Goal: Task Accomplishment & Management: Manage account settings

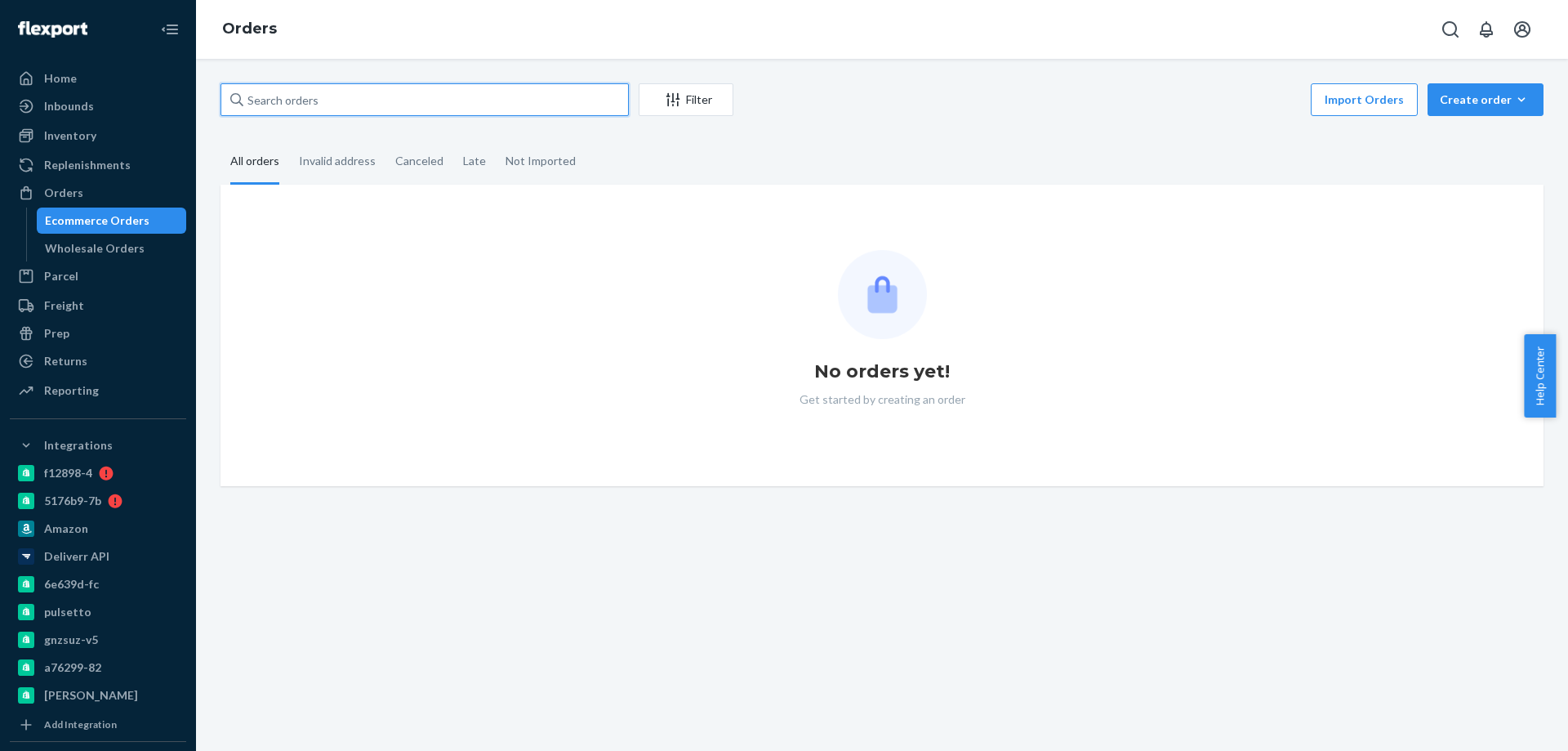
click at [262, 90] on input "text" at bounding box center [425, 99] width 409 height 33
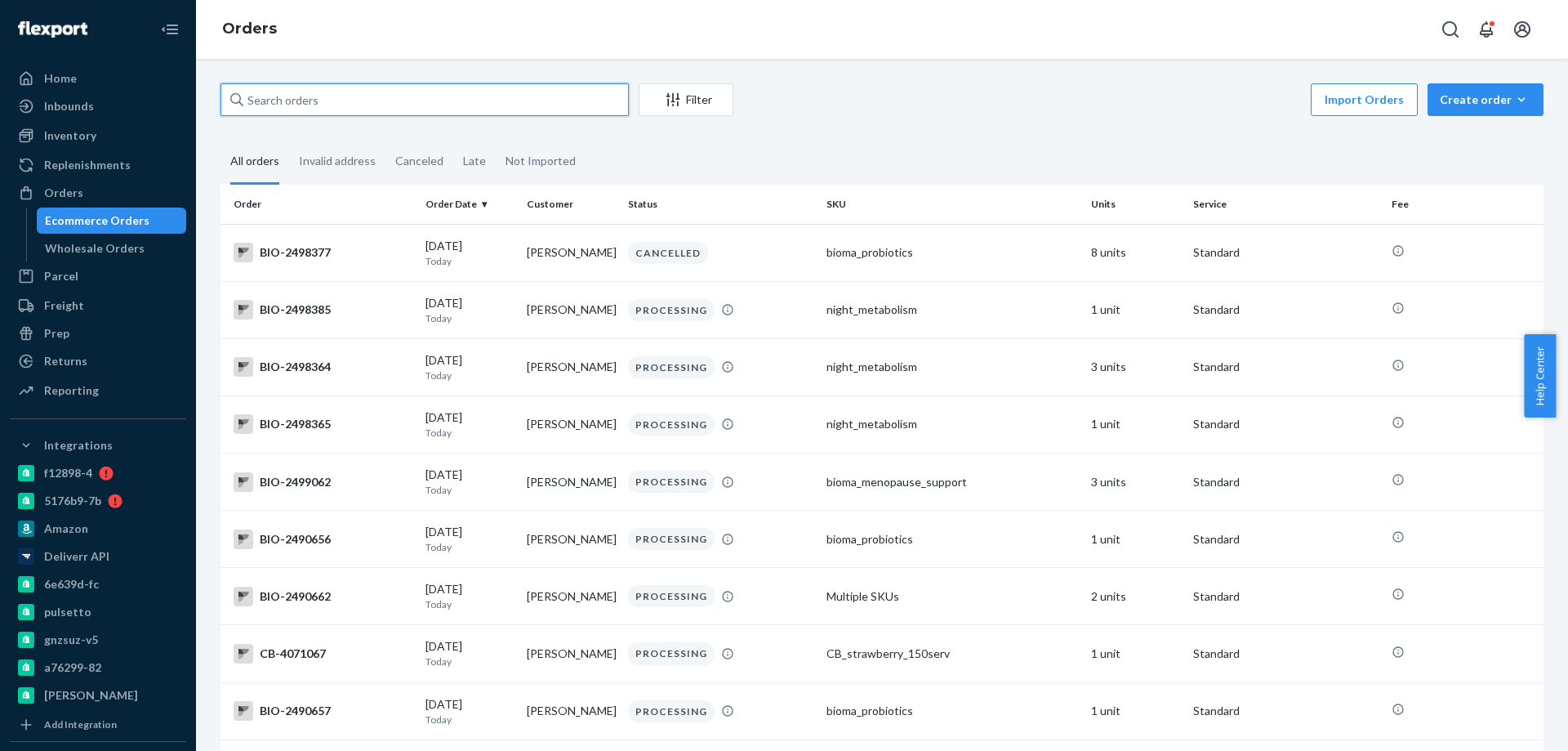
paste input "2394997"
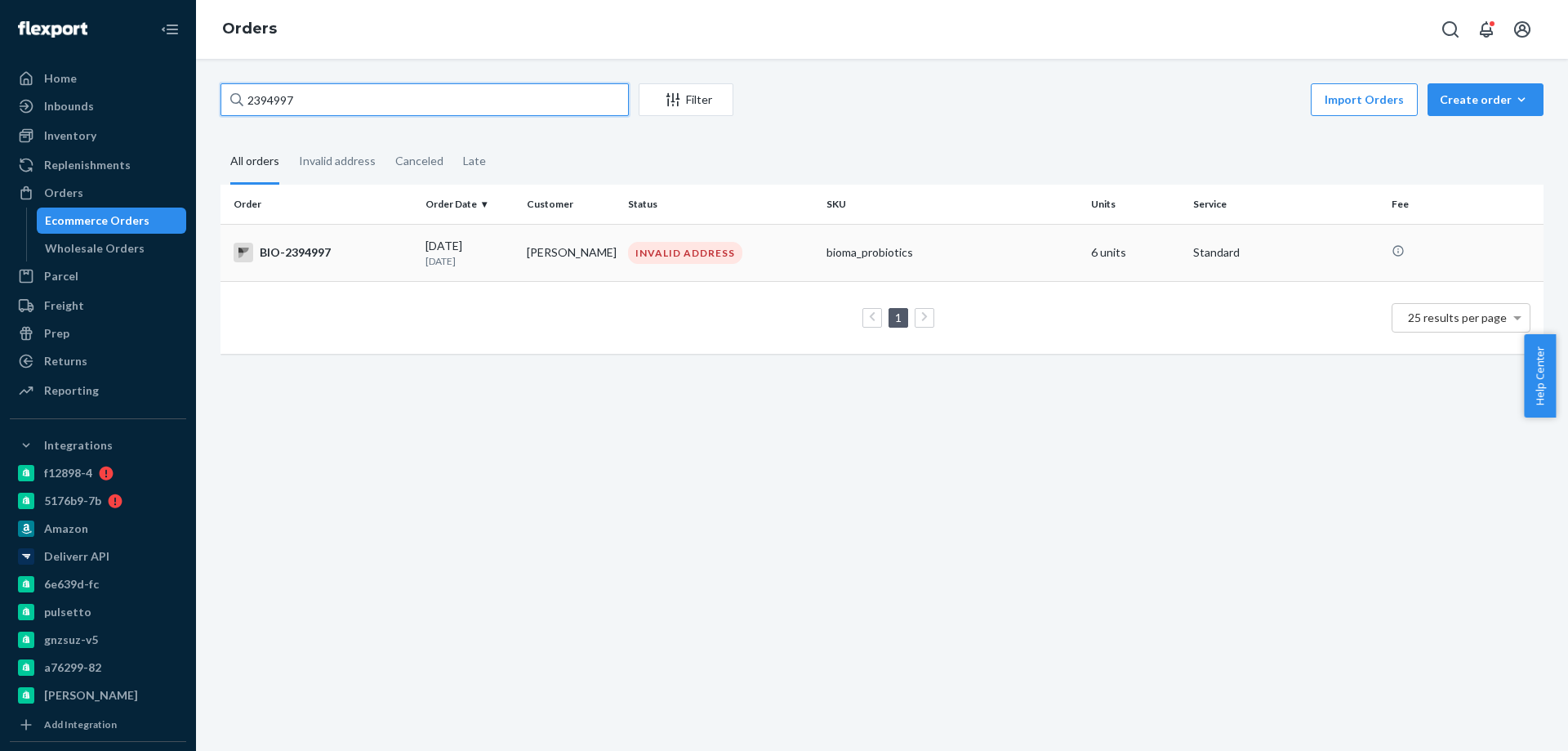
type input "2394997"
click at [388, 251] on div "BIO-2394997" at bounding box center [323, 252] width 179 height 19
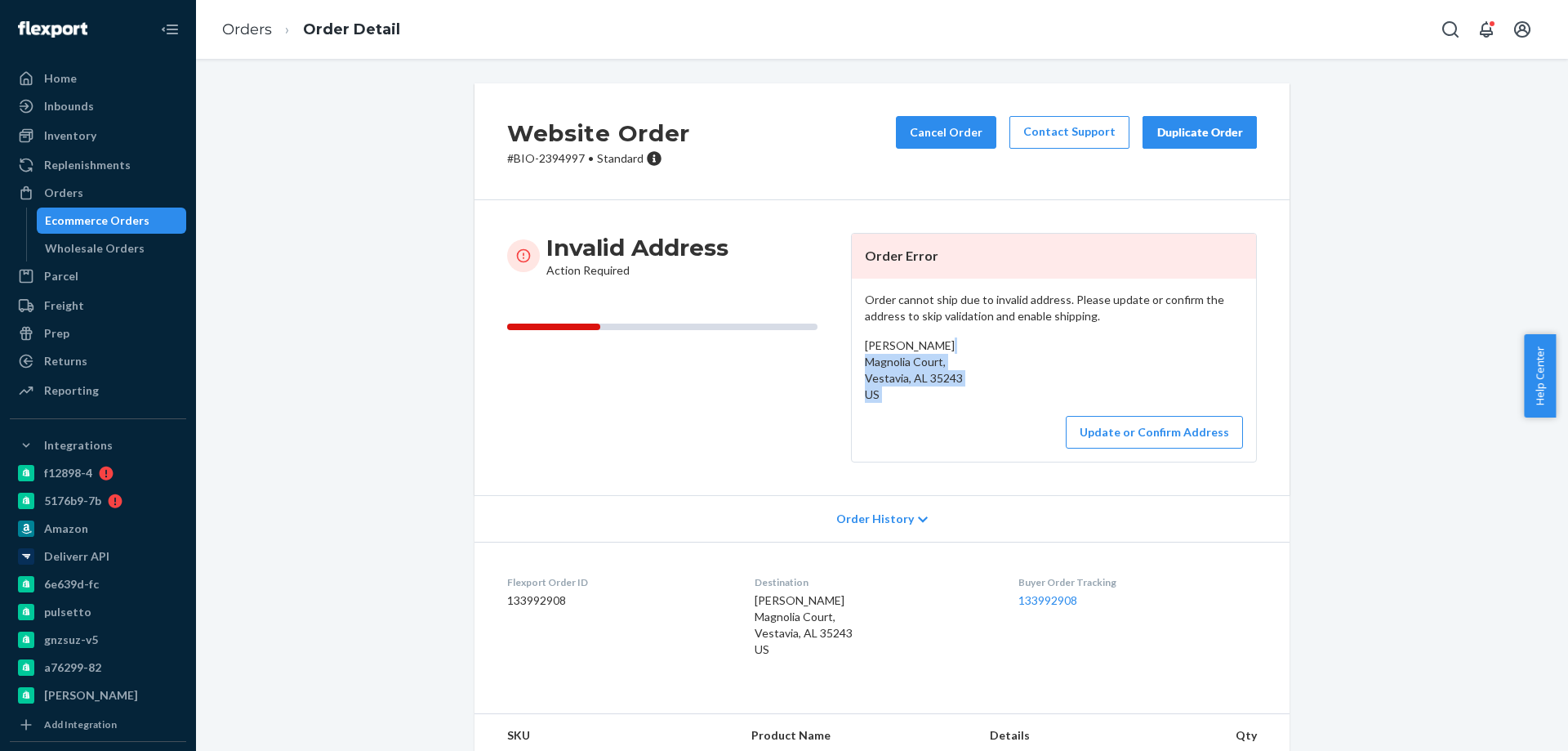
drag, startPoint x: 854, startPoint y: 356, endPoint x: 887, endPoint y: 416, distance: 68.5
click at [887, 416] on div "Order cannot ship due to invalid address. Please update or confirm the address …" at bounding box center [1054, 370] width 404 height 183
click at [91, 221] on div "Ecommerce Orders" at bounding box center [97, 220] width 104 height 16
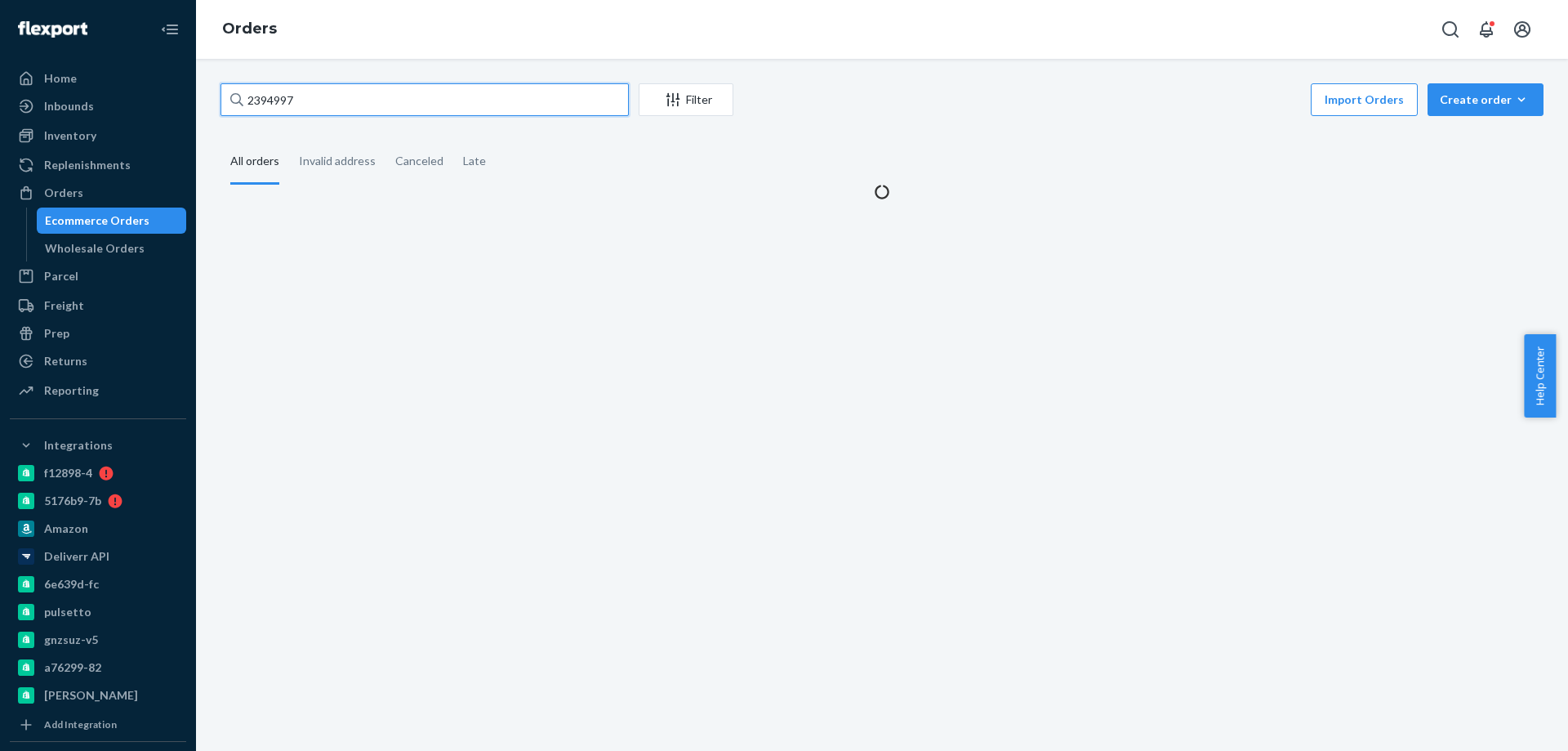
drag, startPoint x: 340, startPoint y: 110, endPoint x: 176, endPoint y: 119, distance: 164.2
click at [176, 119] on div "Home Inbounds Shipping Plans Problems Inventory Products Branded Packaging Repl…" at bounding box center [784, 375] width 1568 height 751
paste input "490293"
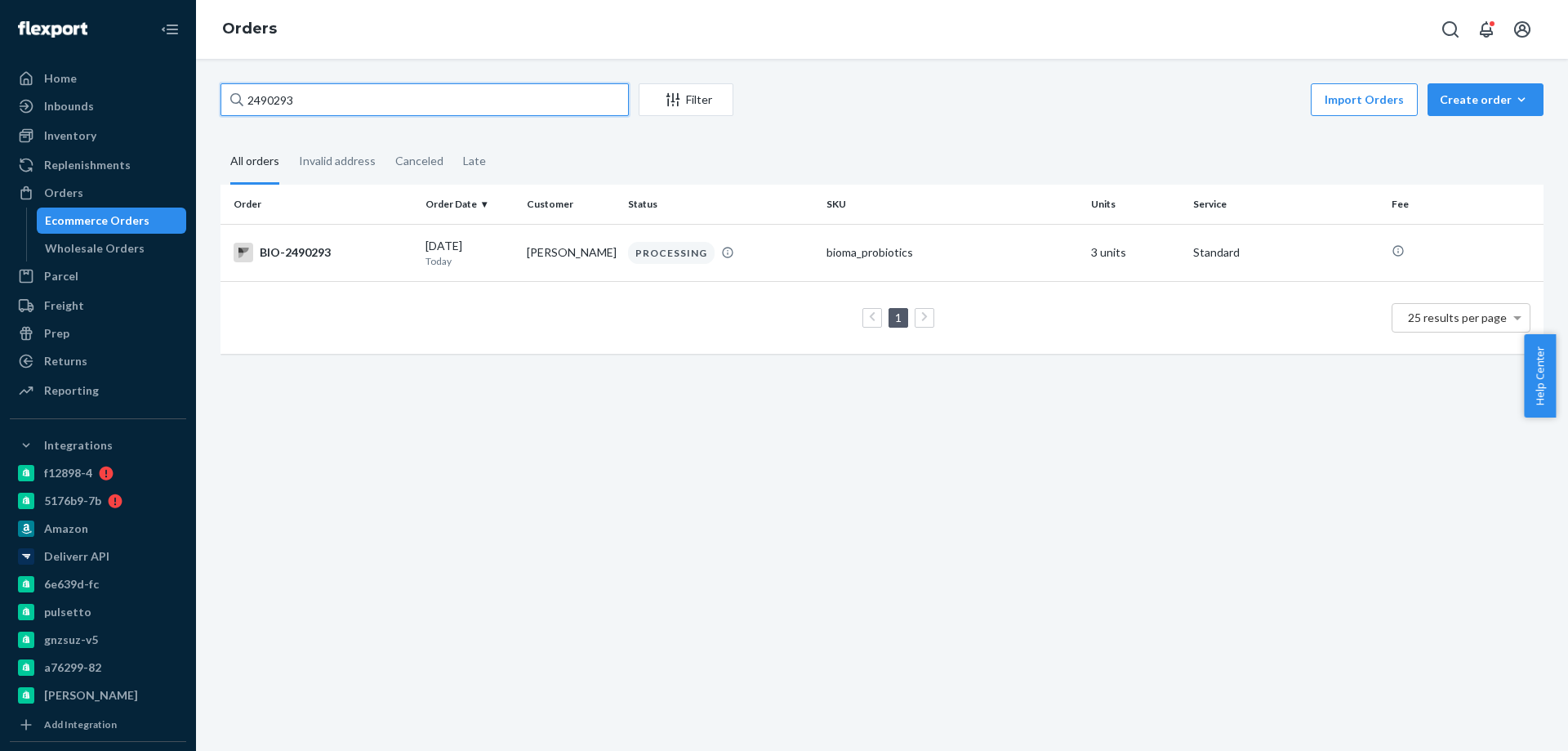
type input "2490293"
click at [385, 240] on td "BIO-2490293" at bounding box center [320, 253] width 199 height 57
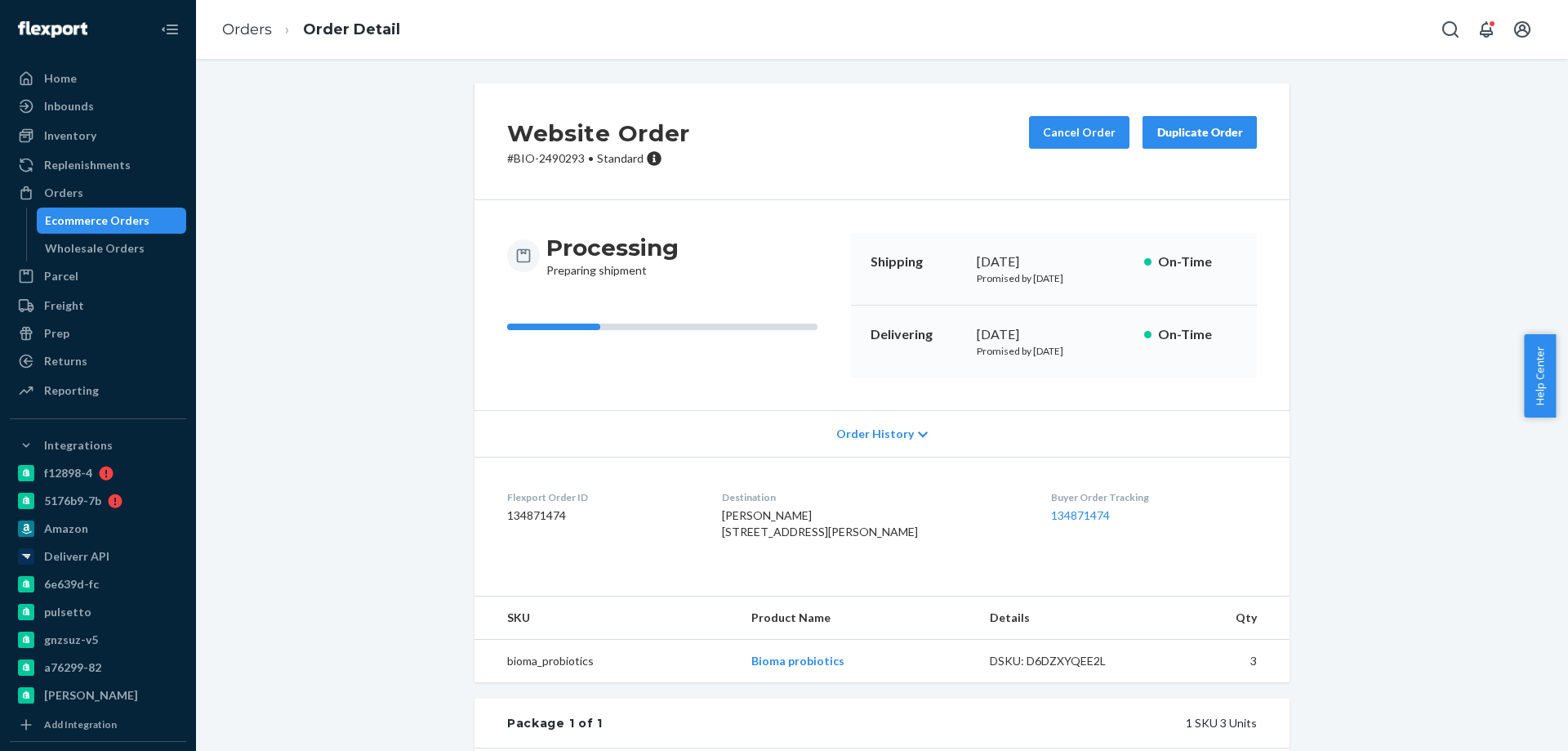
click at [97, 214] on div "Ecommerce Orders" at bounding box center [97, 220] width 104 height 16
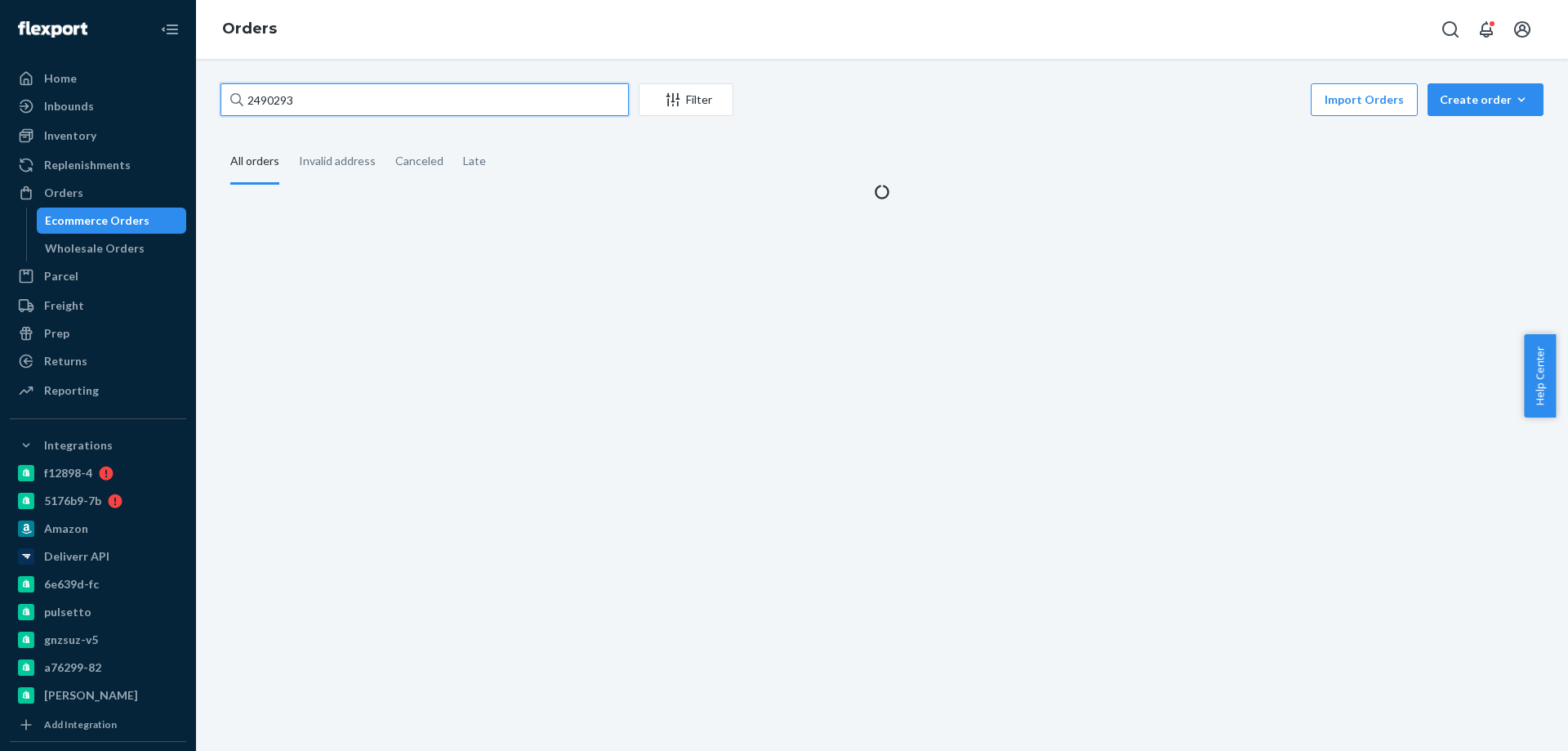
drag, startPoint x: 289, startPoint y: 94, endPoint x: 280, endPoint y: 99, distance: 10.3
click at [281, 99] on input "2490293" at bounding box center [425, 99] width 409 height 33
click at [276, 101] on input "2490293" at bounding box center [425, 99] width 409 height 33
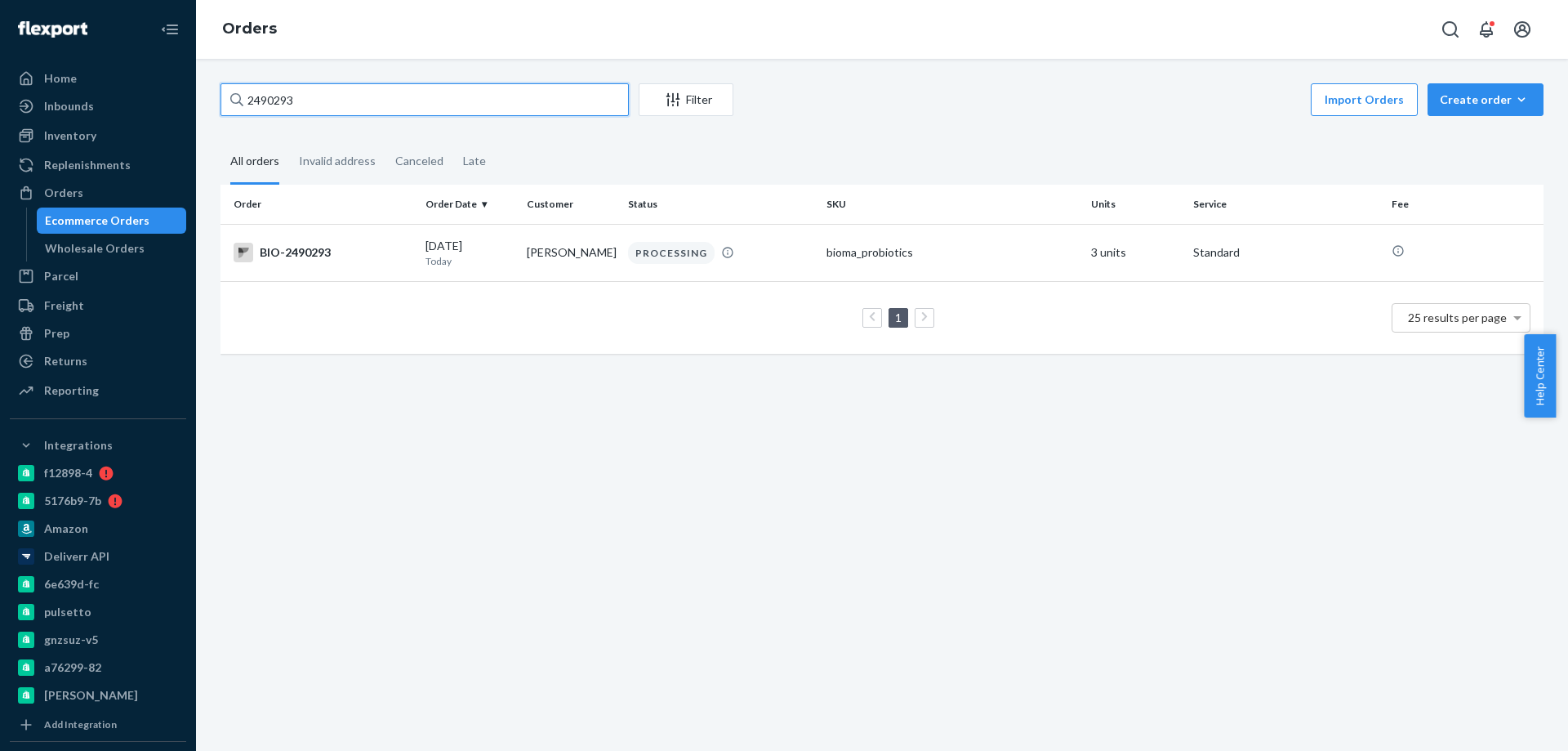
click at [276, 101] on input "2490293" at bounding box center [425, 99] width 409 height 33
paste input "8417"
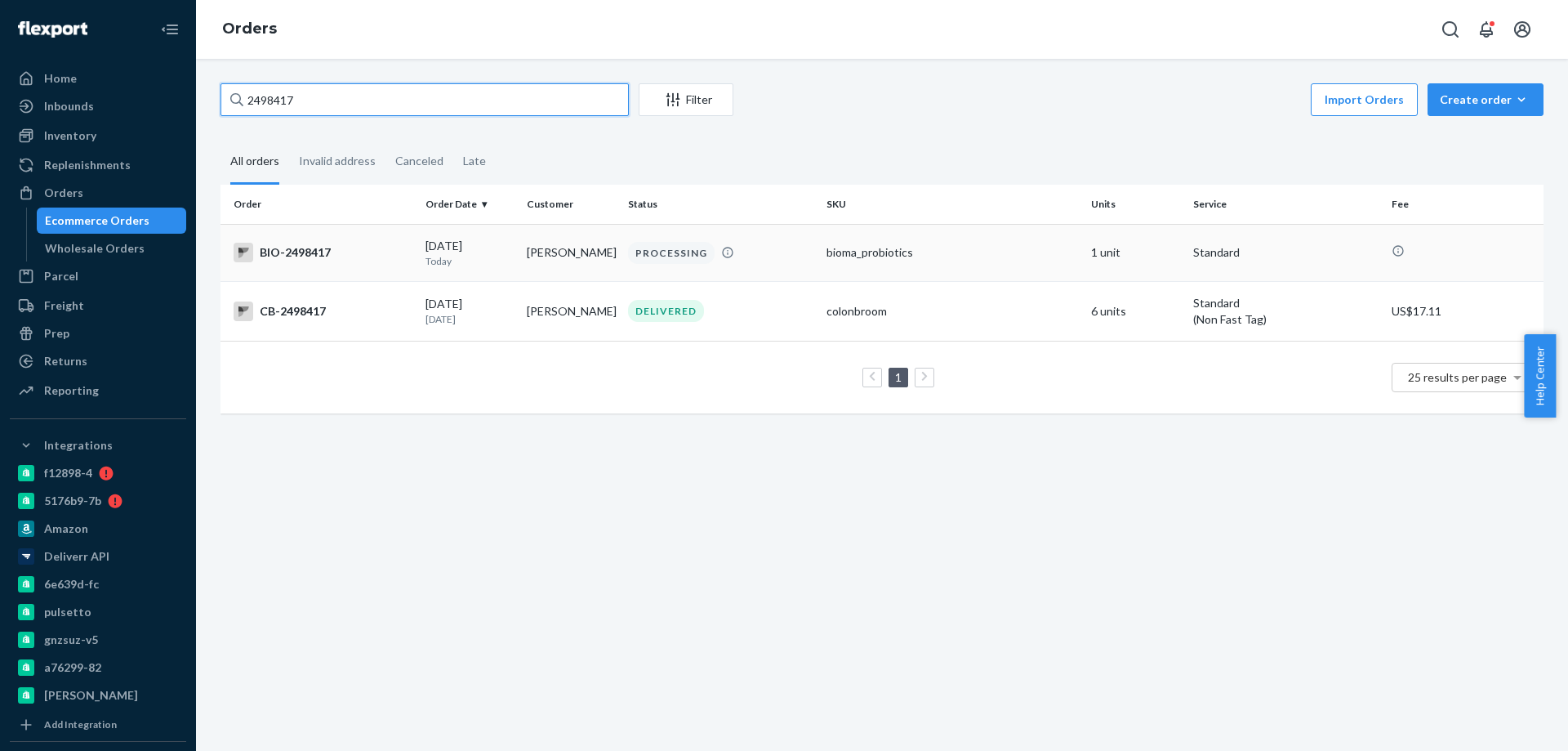
type input "2498417"
click at [356, 259] on div "BIO-2498417" at bounding box center [323, 252] width 179 height 19
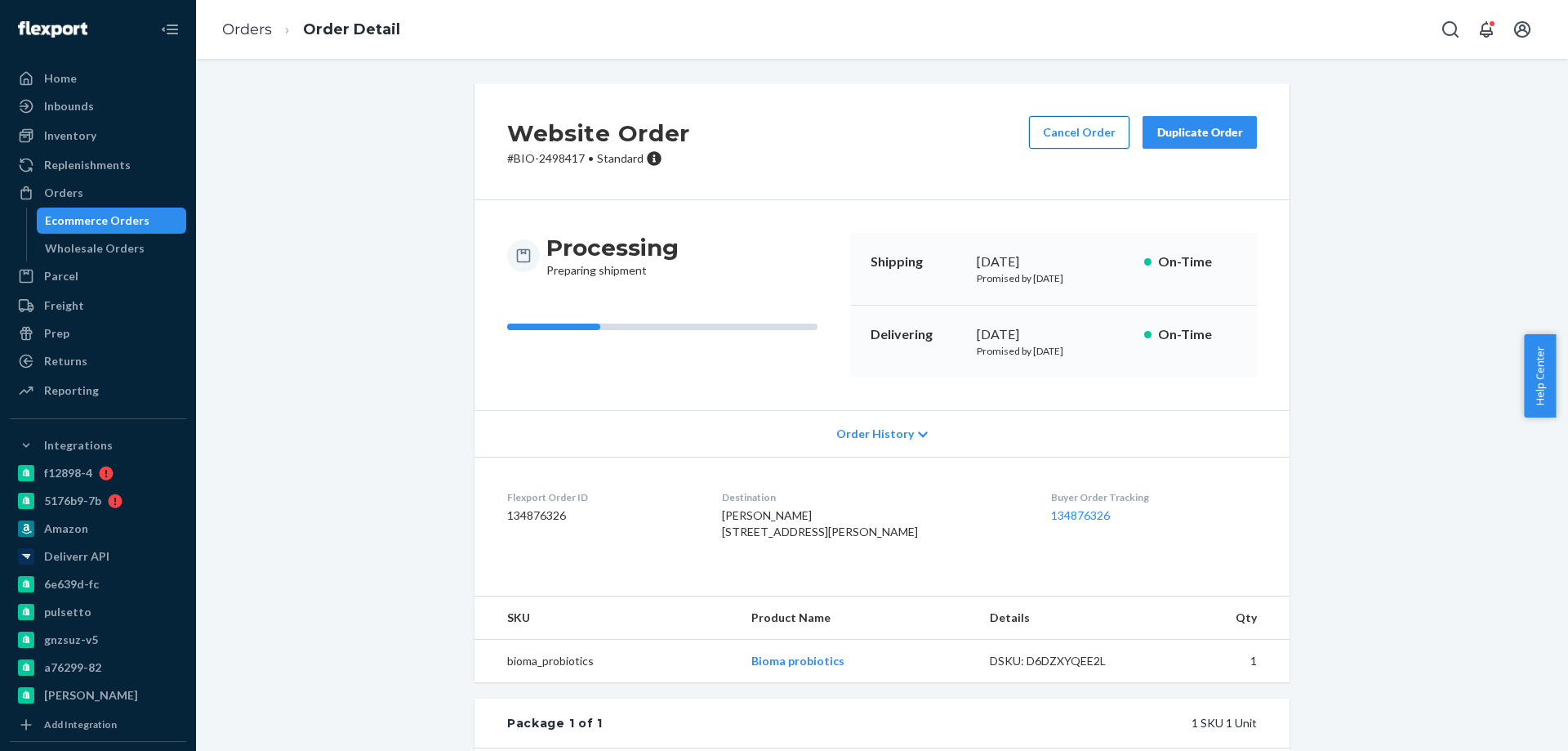
click at [1048, 138] on button "Cancel Order" at bounding box center [1078, 132] width 100 height 33
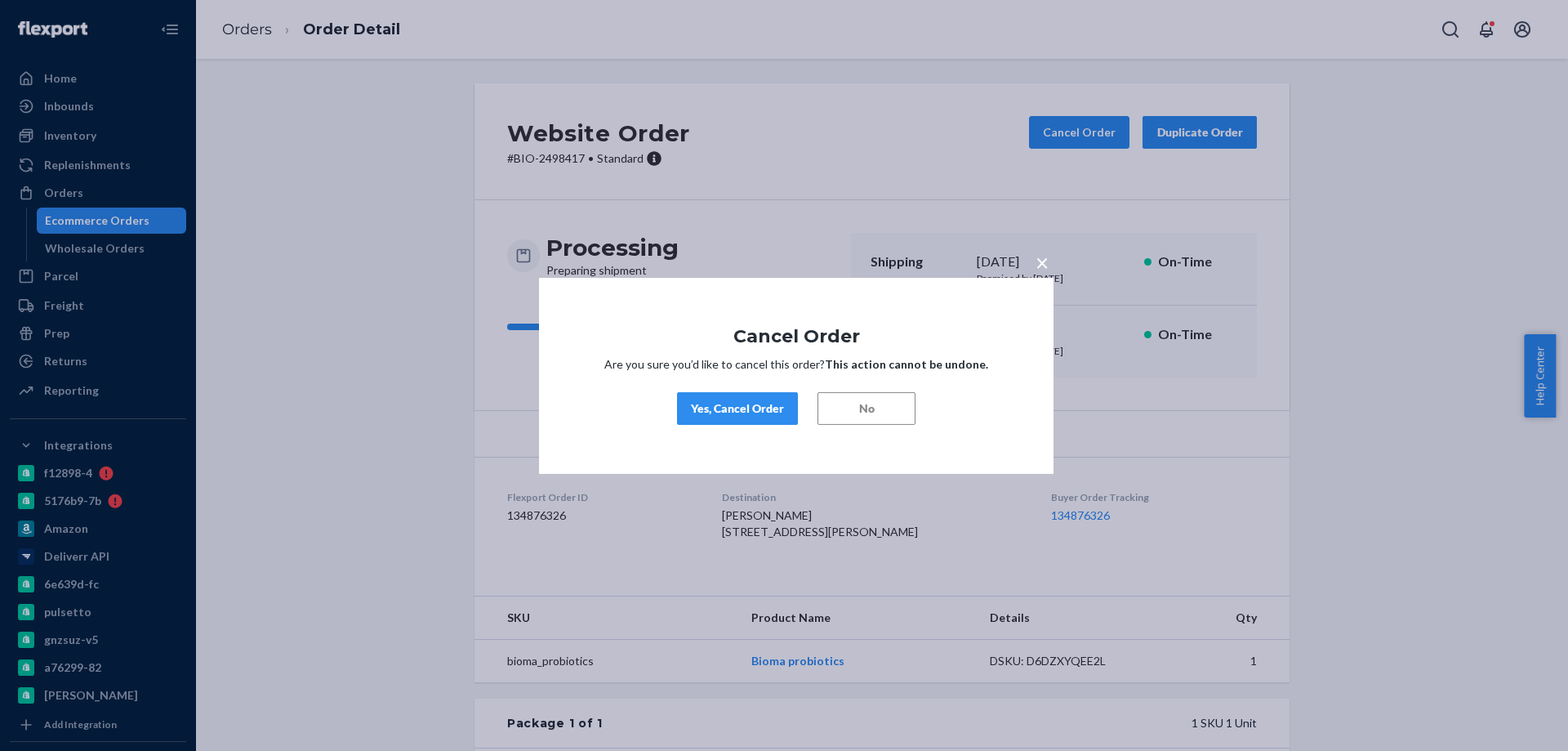
click at [713, 412] on div "Yes, Cancel Order" at bounding box center [737, 408] width 94 height 16
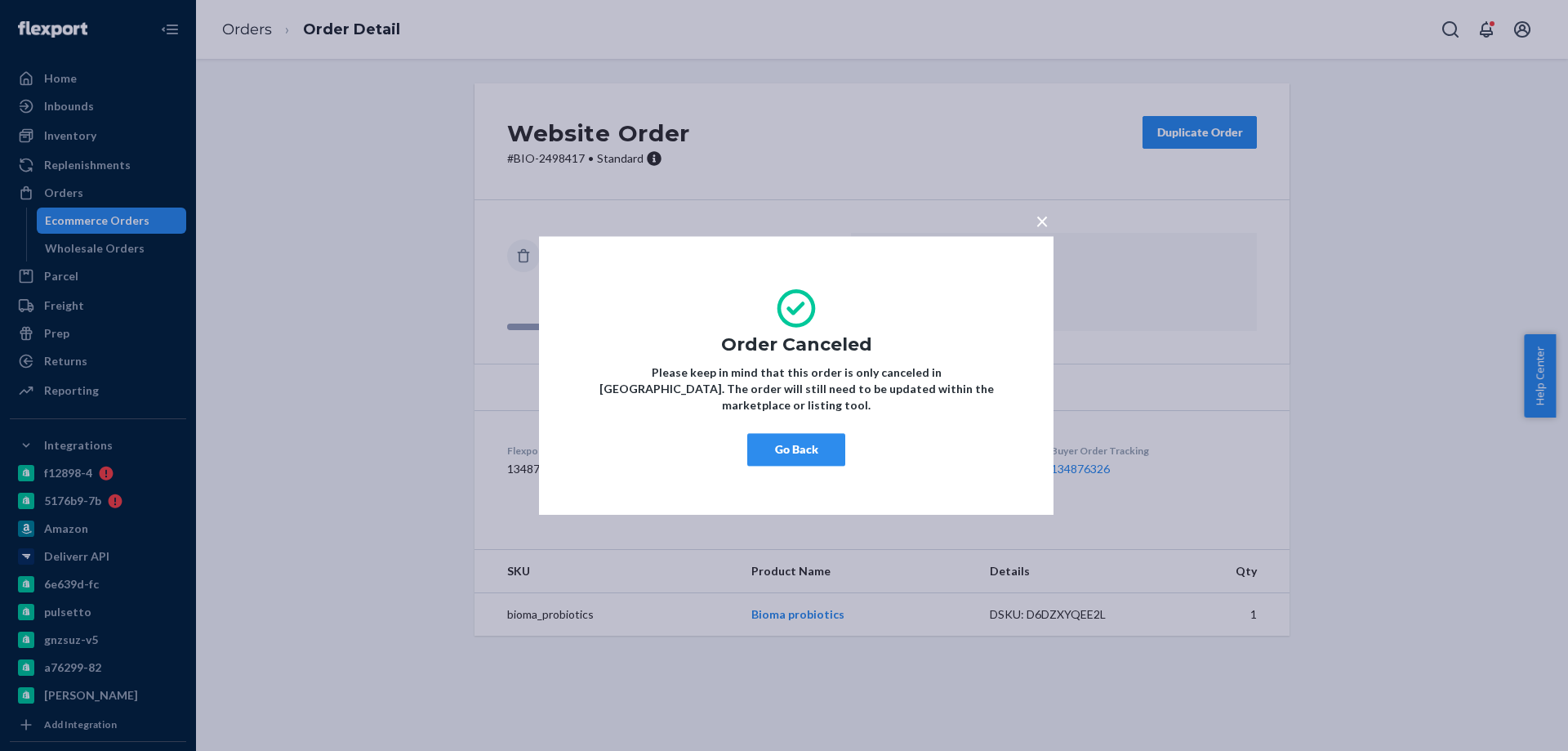
click at [784, 433] on button "Go Back" at bounding box center [796, 449] width 98 height 33
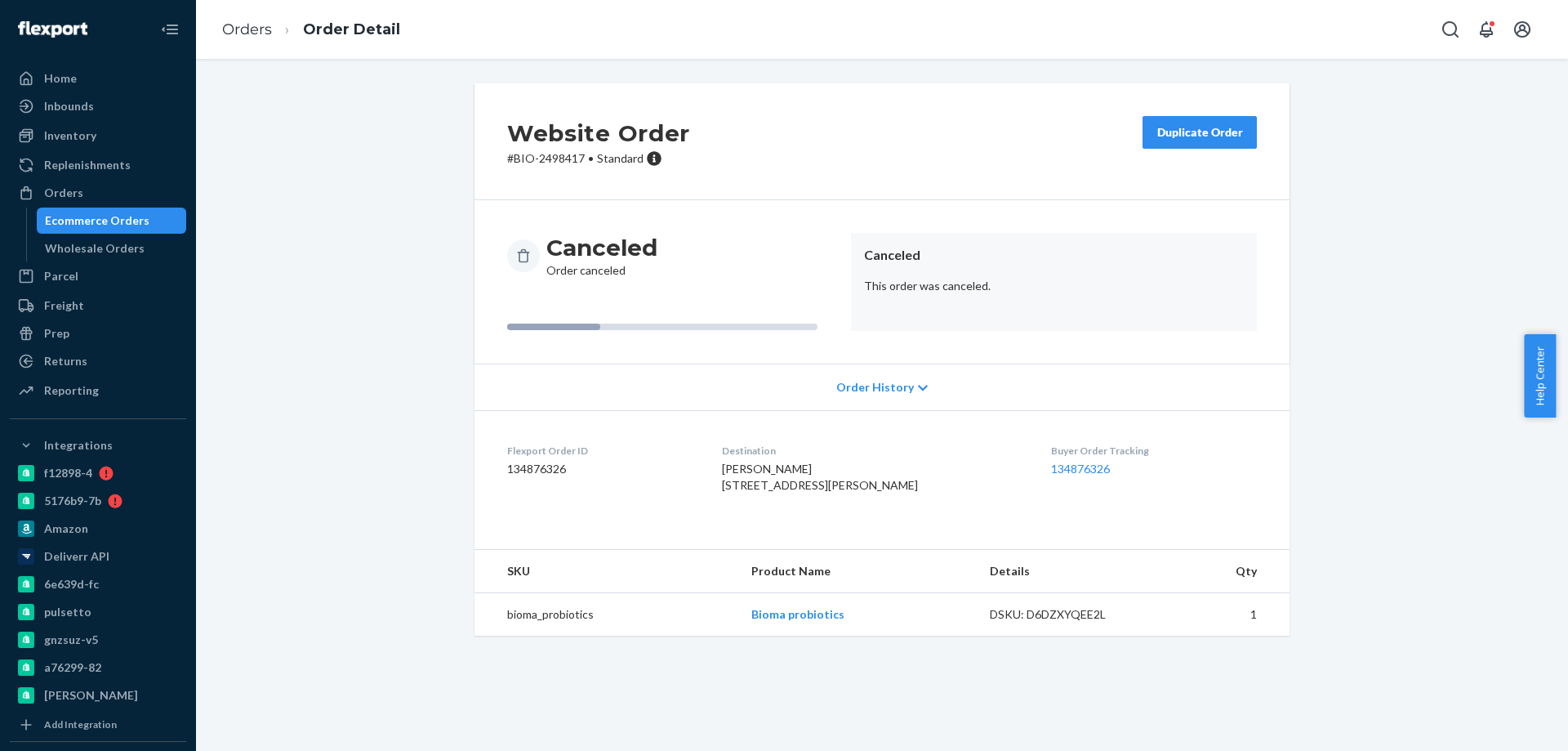
click at [88, 219] on div "Ecommerce Orders" at bounding box center [97, 220] width 104 height 16
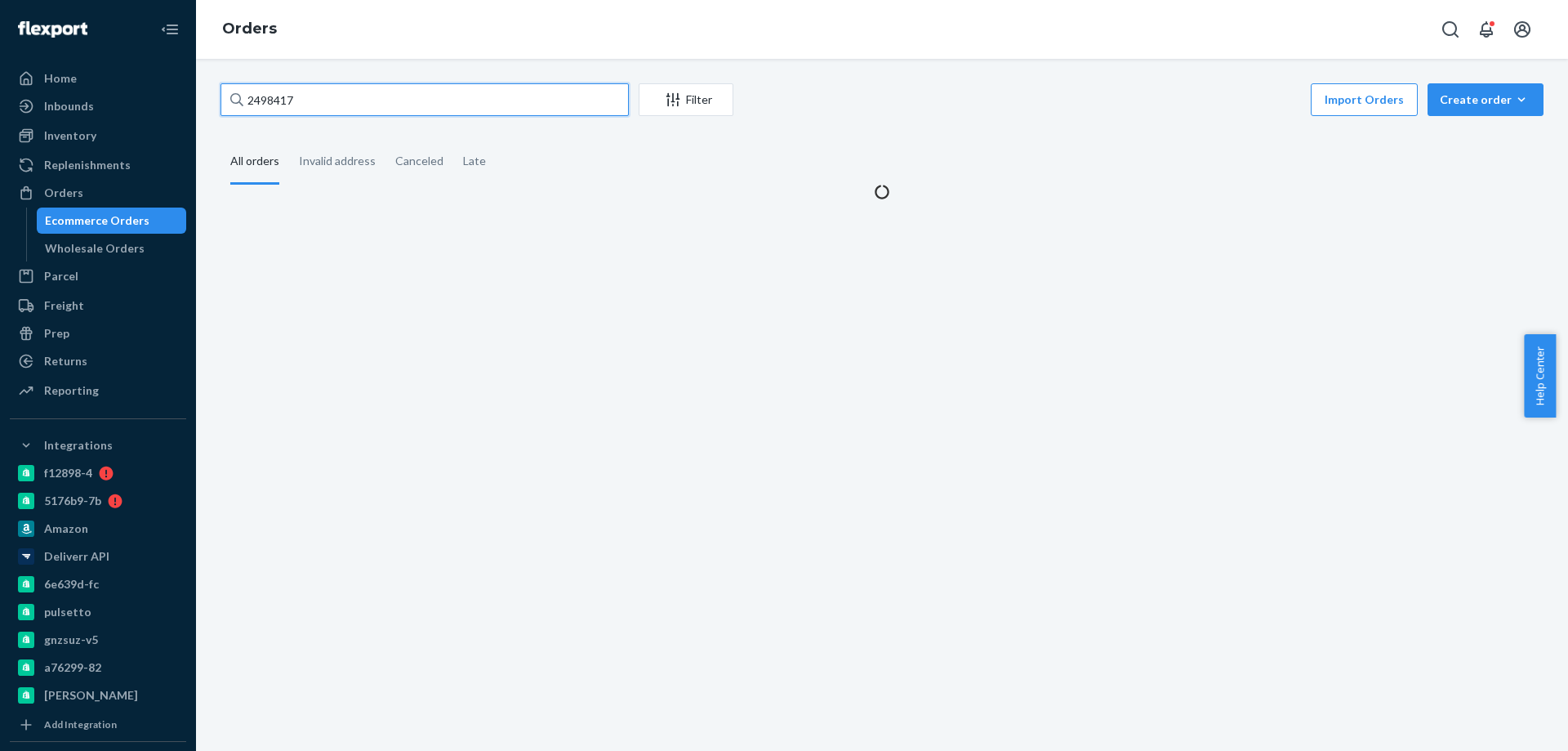
drag, startPoint x: 308, startPoint y: 103, endPoint x: 201, endPoint y: 101, distance: 107.0
click at [201, 101] on div "2498417 Filter Import Orders Create order Ecommerce order Removal order All ord…" at bounding box center [882, 405] width 1373 height 692
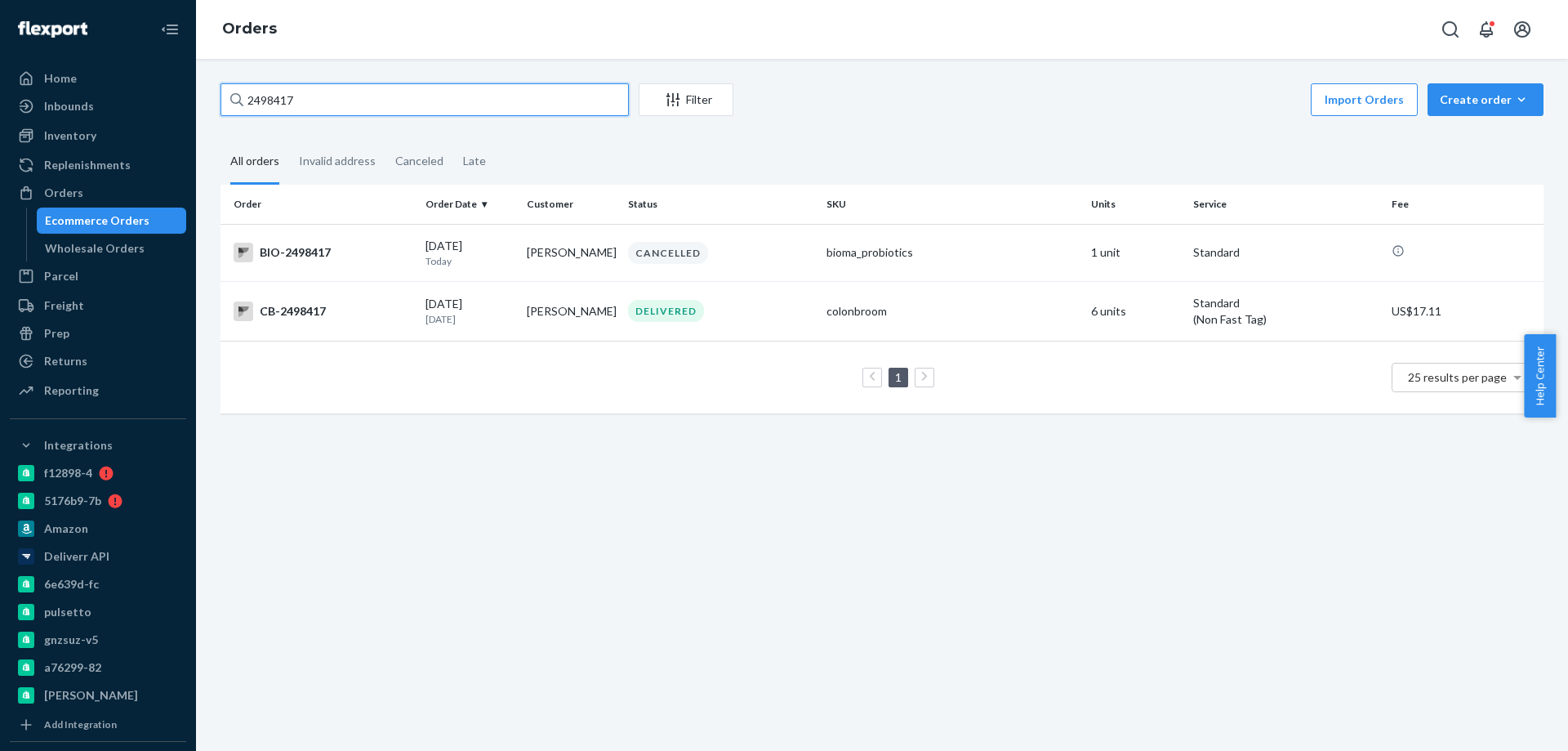
drag, startPoint x: 224, startPoint y: 100, endPoint x: 357, endPoint y: 99, distance: 133.0
click at [357, 99] on input "2498417" at bounding box center [425, 99] width 409 height 33
drag, startPoint x: 270, startPoint y: 104, endPoint x: 226, endPoint y: 104, distance: 44.0
click at [226, 104] on input "2498417" at bounding box center [425, 99] width 409 height 33
paste input "74359"
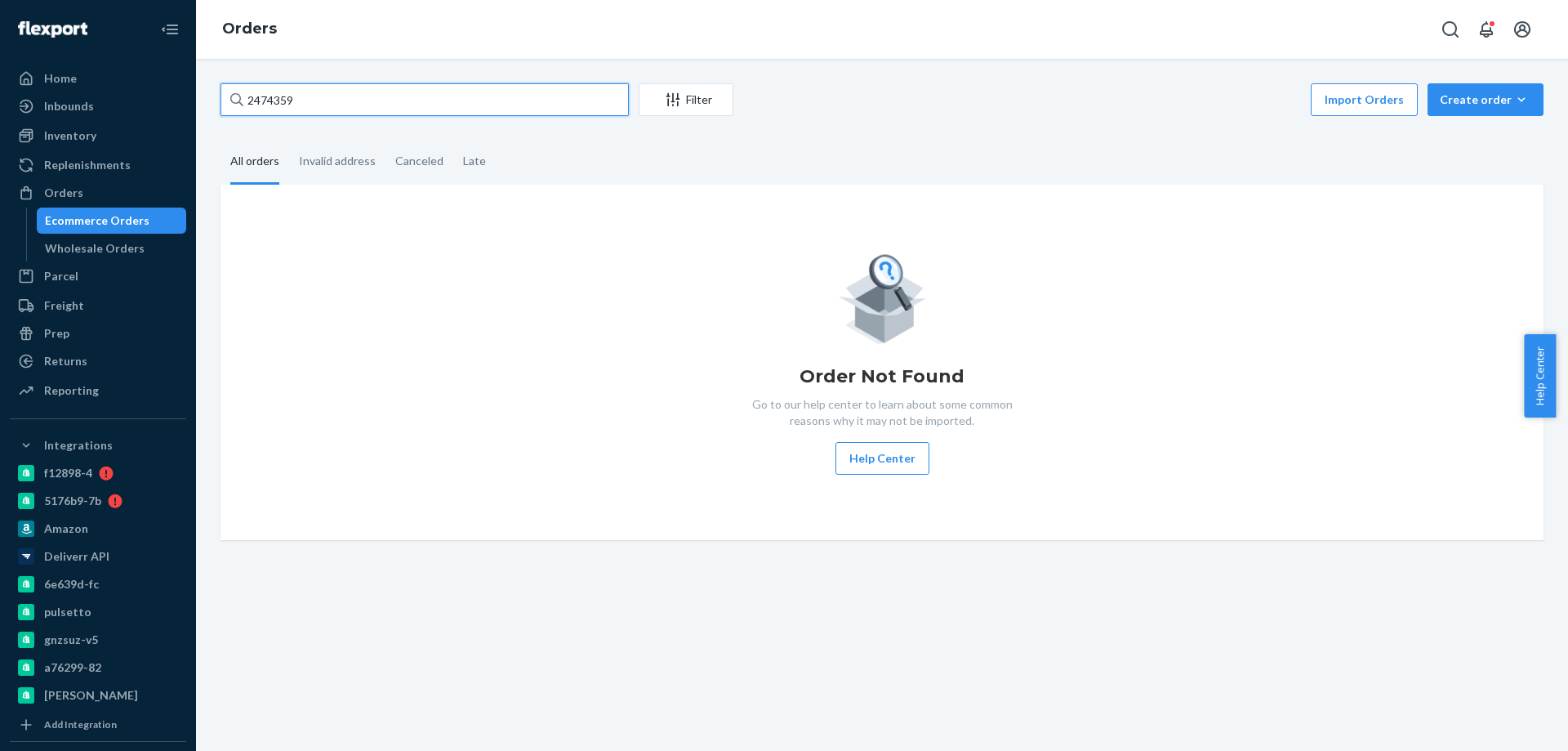
click at [249, 99] on input "2474359" at bounding box center [425, 99] width 409 height 33
drag, startPoint x: 317, startPoint y: 104, endPoint x: 125, endPoint y: 101, distance: 192.0
click at [125, 101] on div "Home Inbounds Shipping Plans Problems Inventory Products Branded Packaging Repl…" at bounding box center [784, 375] width 1568 height 751
paste input "text"
click at [318, 90] on input "2474359" at bounding box center [425, 99] width 409 height 33
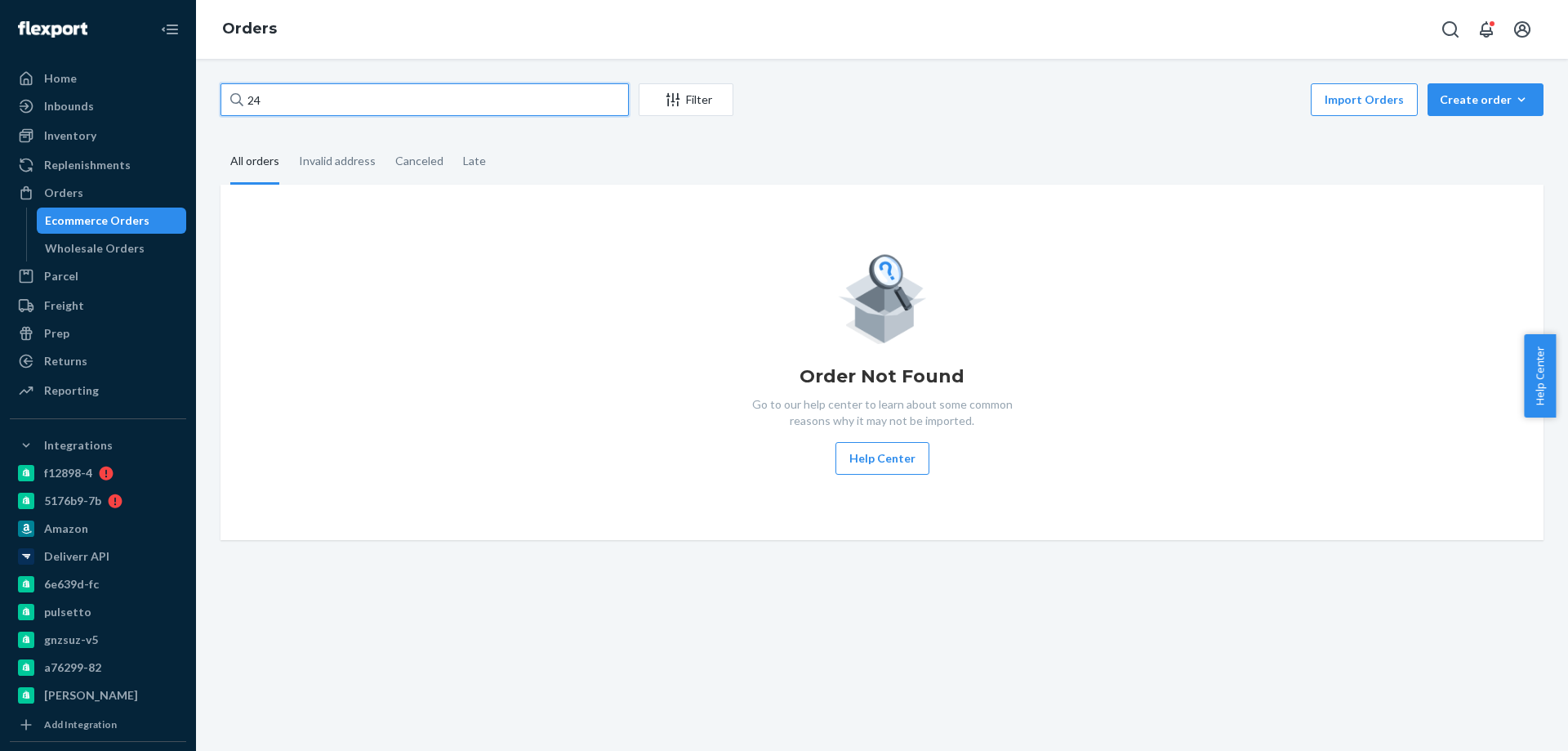
type input "2"
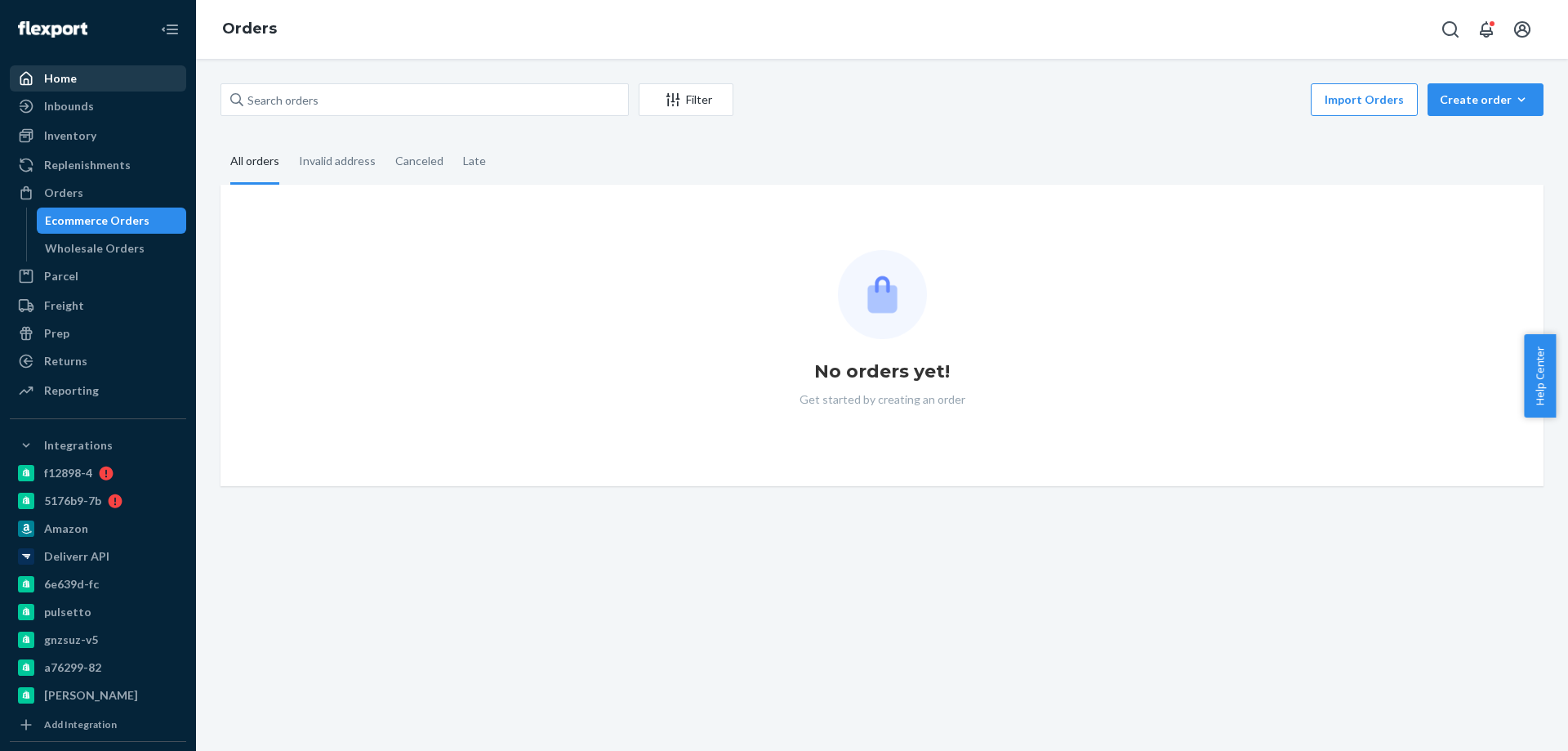
click at [56, 83] on div "Home" at bounding box center [60, 78] width 33 height 16
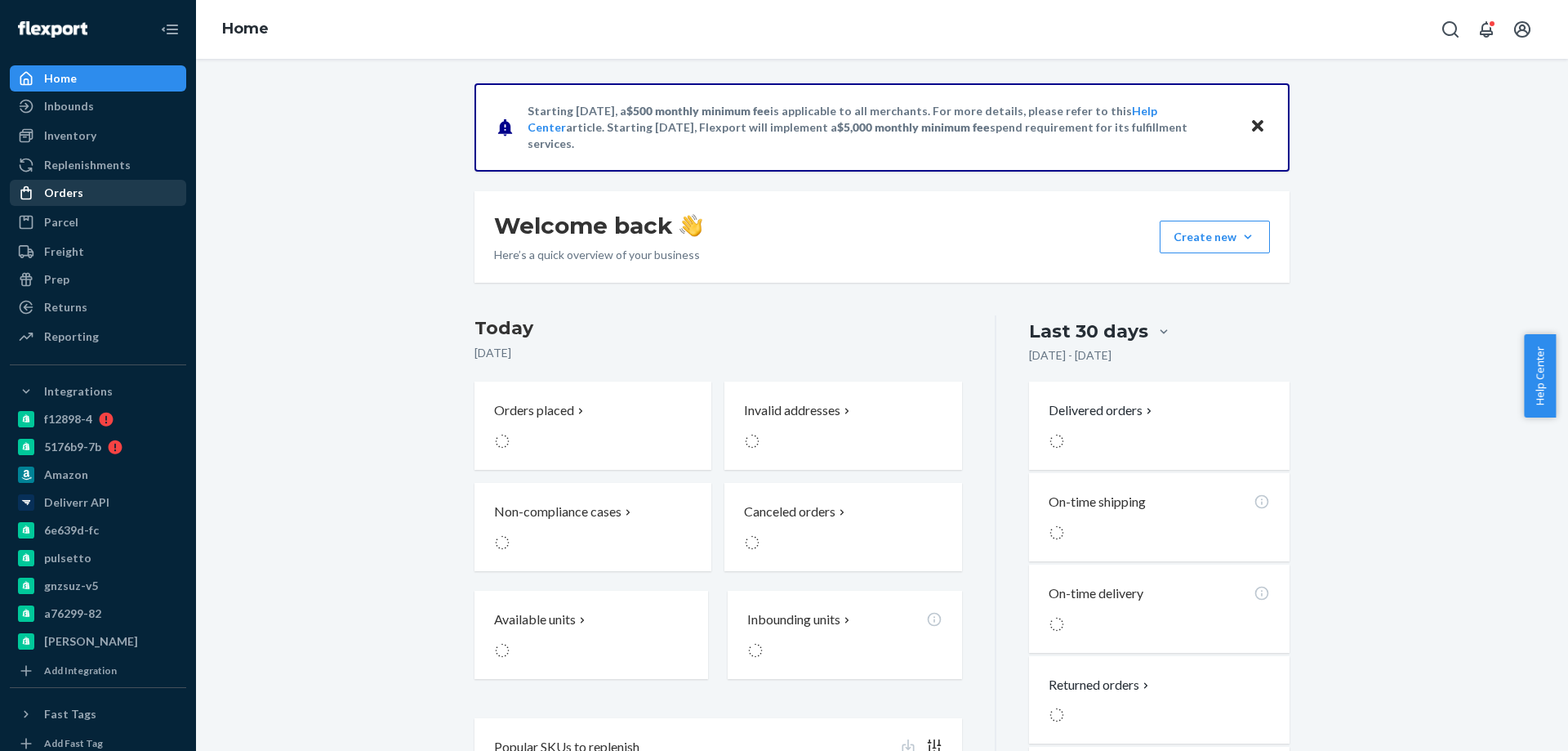
click at [69, 196] on div "Orders" at bounding box center [63, 192] width 40 height 16
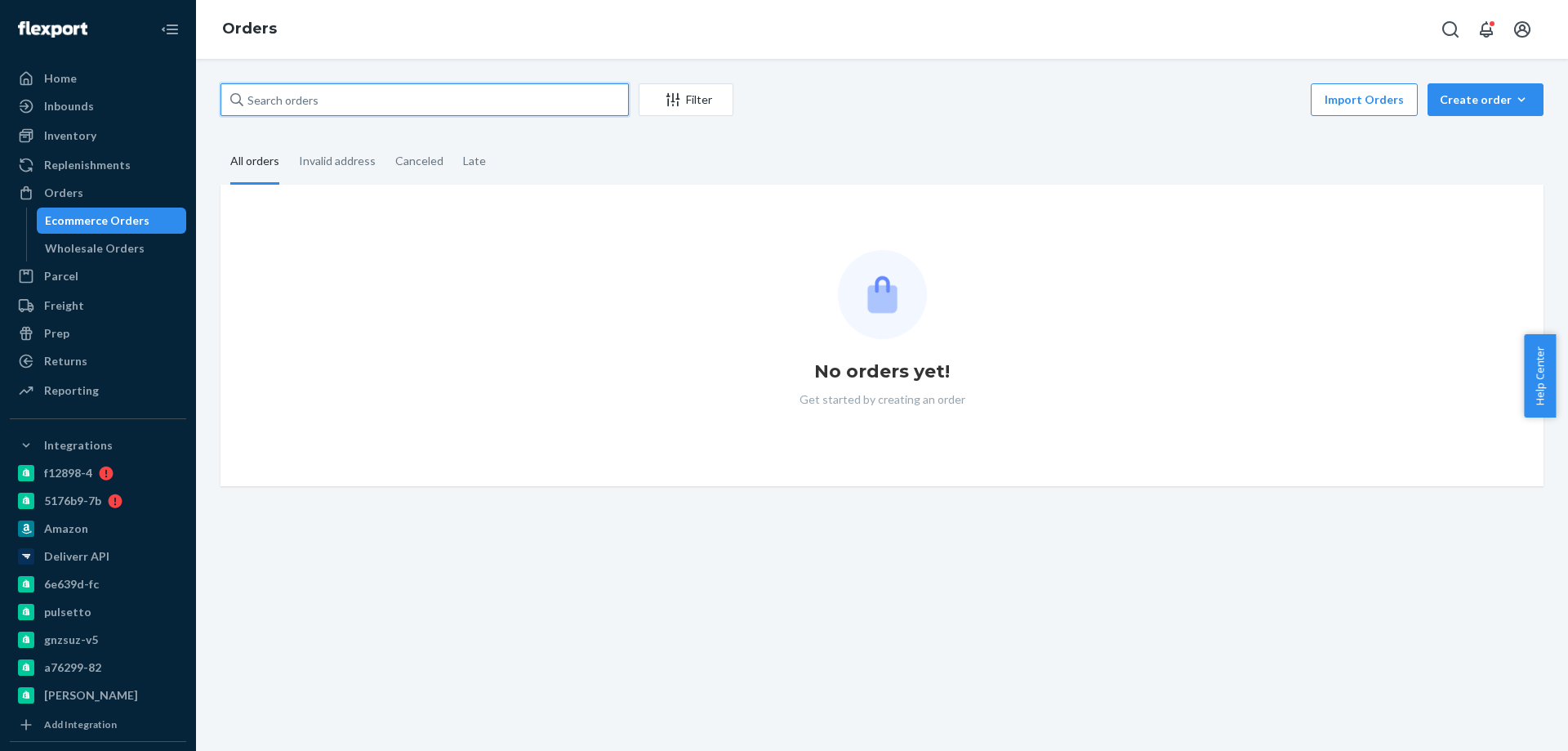
click at [262, 93] on input "text" at bounding box center [425, 99] width 409 height 33
click at [75, 86] on div "Home" at bounding box center [99, 78] width 174 height 23
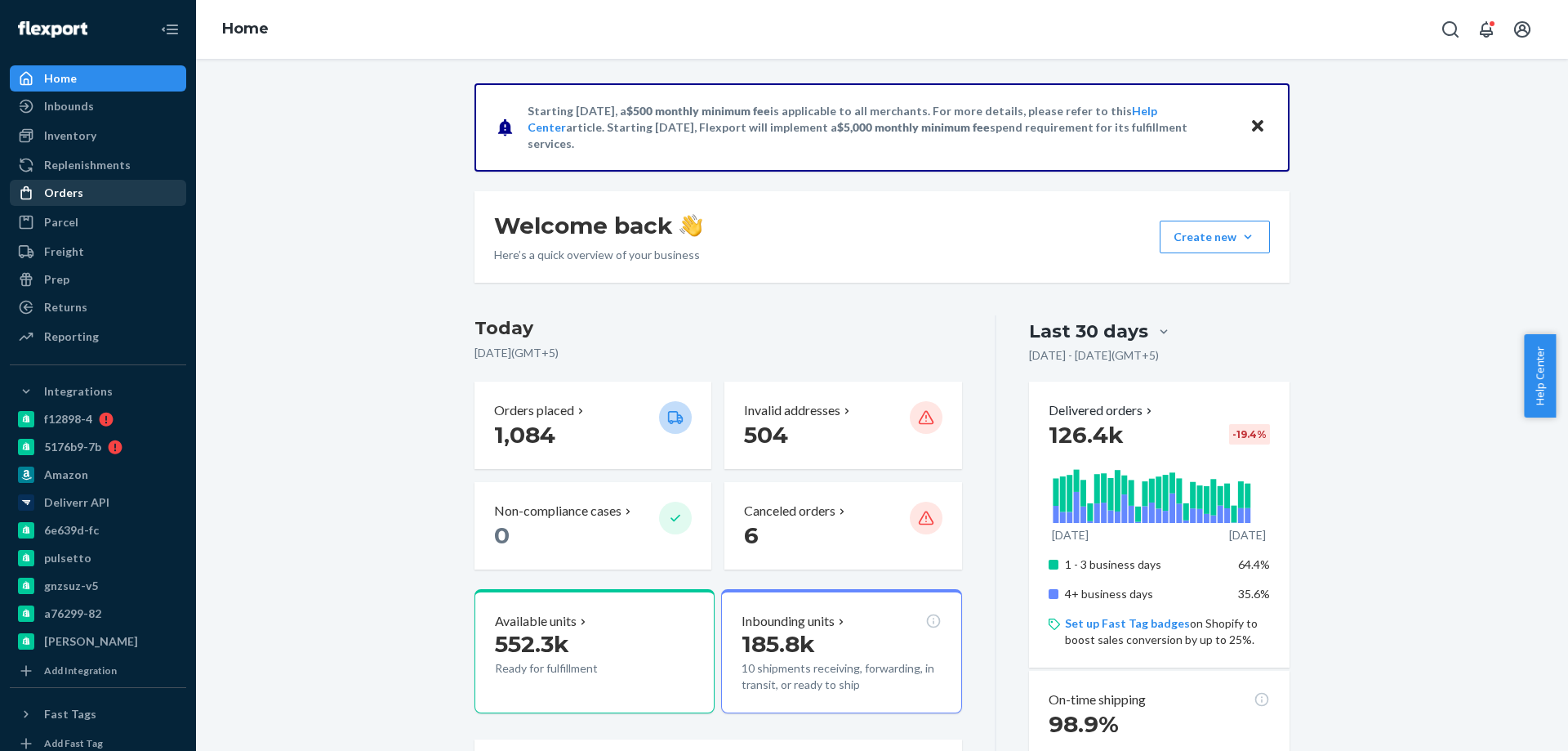
click at [79, 191] on div "Orders" at bounding box center [63, 192] width 40 height 16
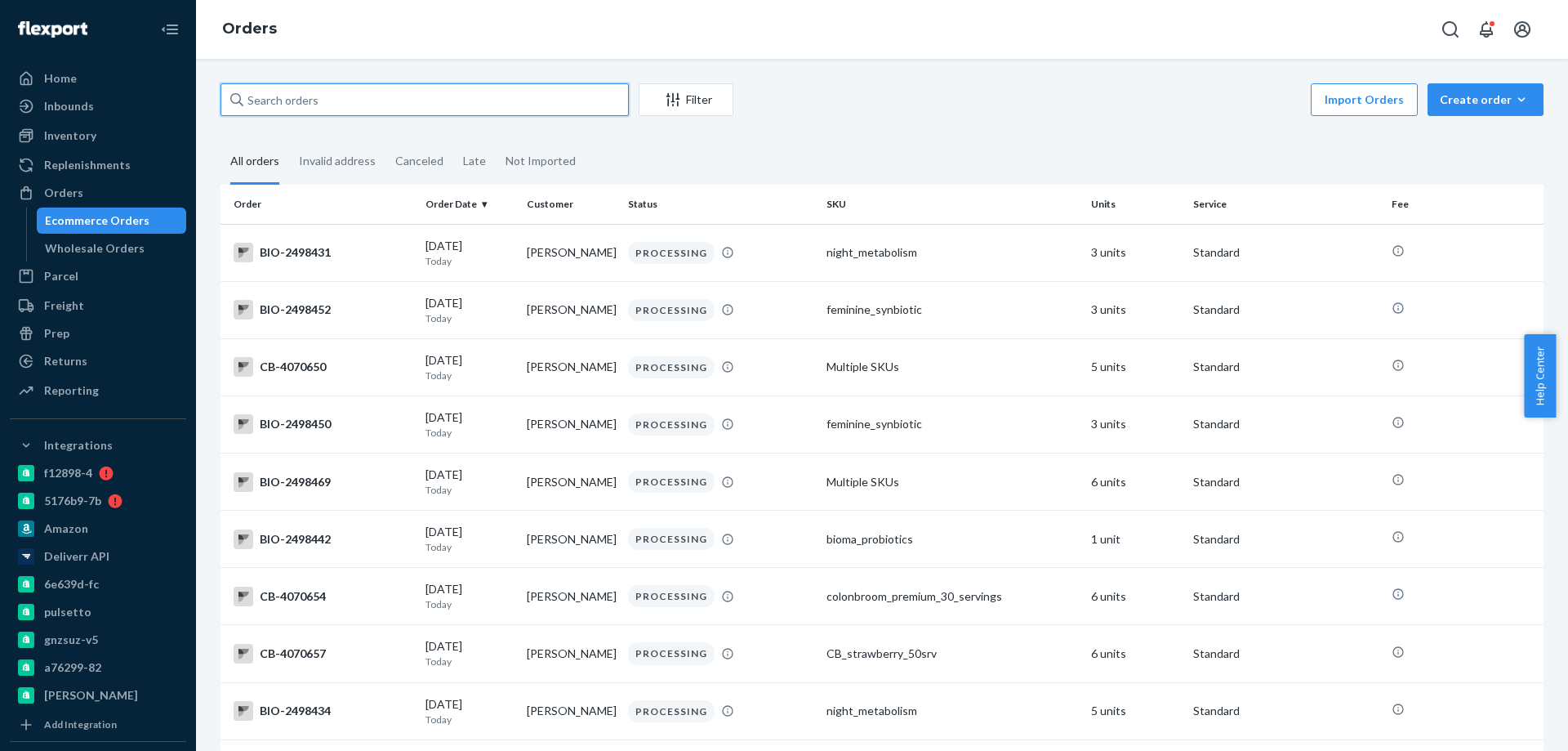
click at [311, 99] on input "text" at bounding box center [425, 99] width 409 height 33
paste input "2474359"
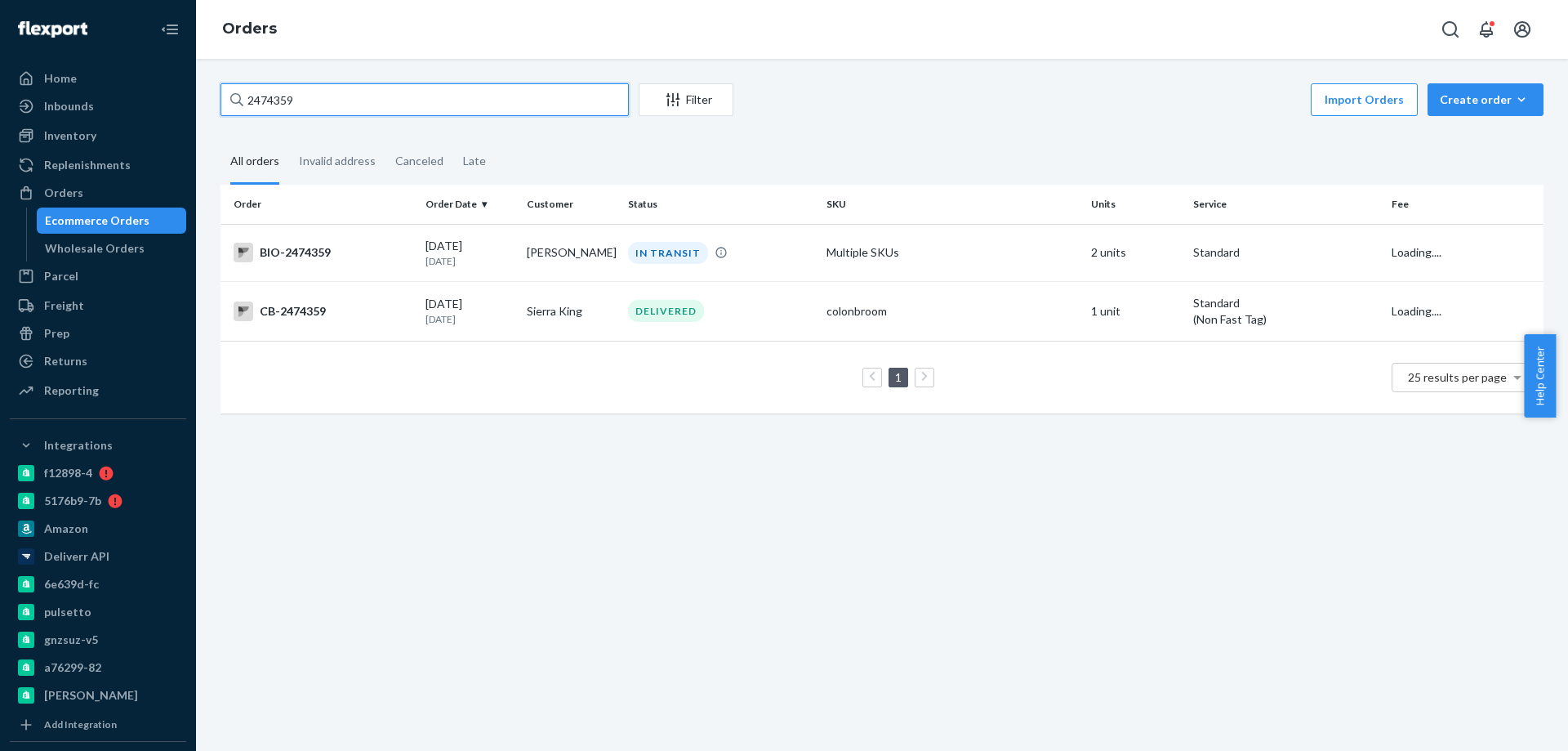
type input "2474359"
click at [364, 249] on div "BIO-2474359" at bounding box center [323, 252] width 179 height 19
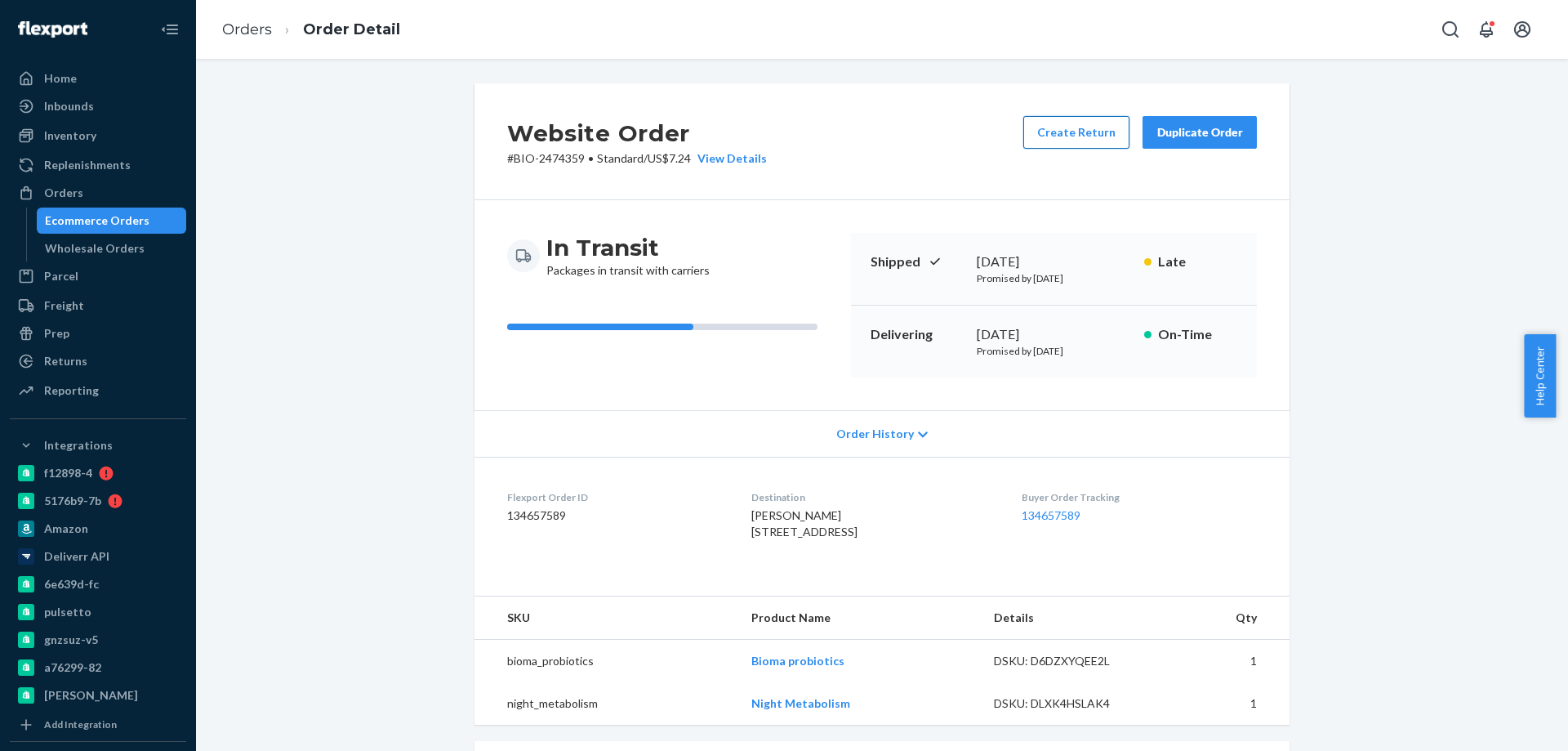
click at [1057, 133] on button "Create Return" at bounding box center [1077, 132] width 106 height 33
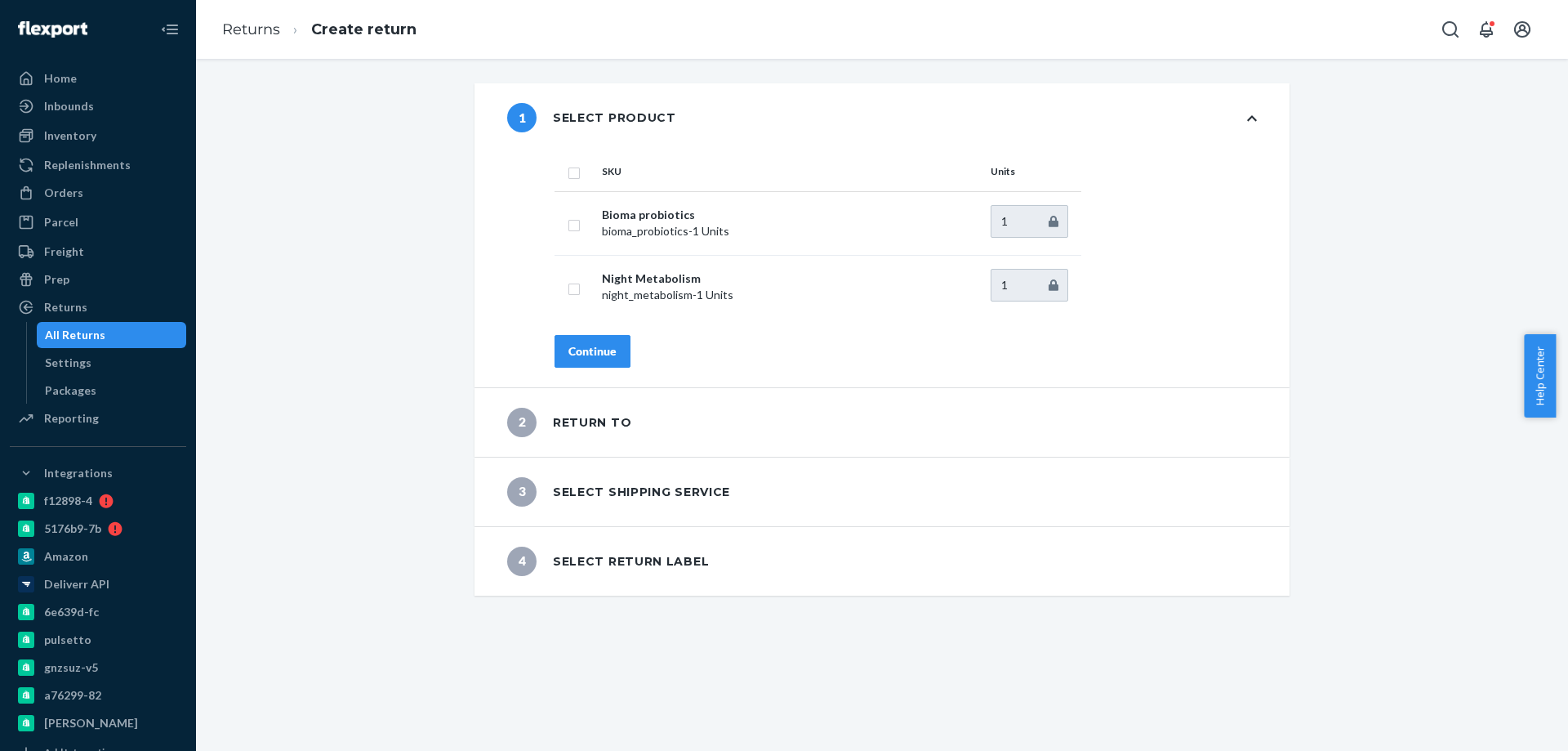
click at [570, 183] on th at bounding box center [575, 171] width 40 height 40
click at [568, 176] on input "checkbox" at bounding box center [575, 171] width 13 height 17
checkbox input "true"
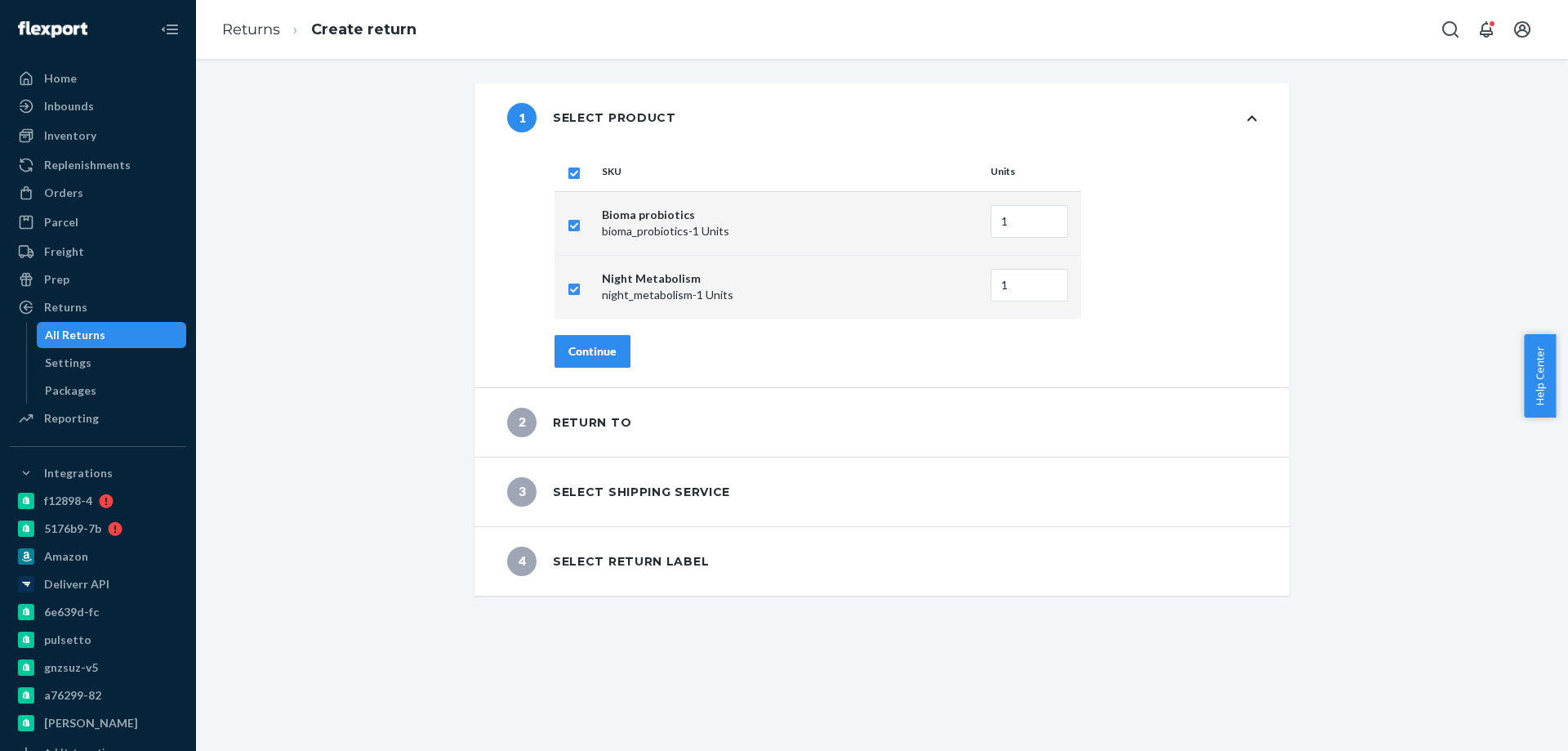
click at [591, 360] on button "Continue" at bounding box center [592, 351] width 76 height 33
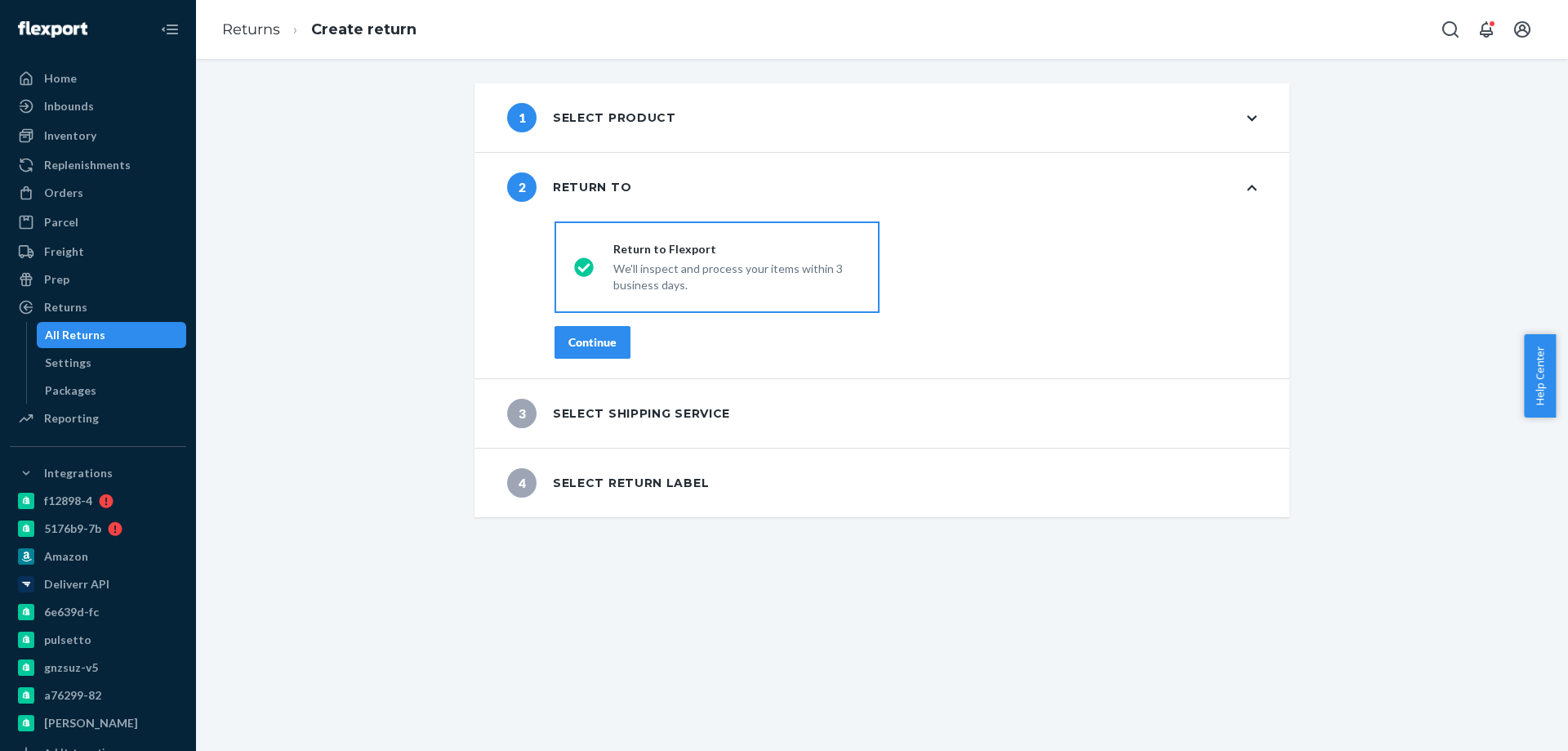
click at [589, 341] on div "Continue" at bounding box center [592, 341] width 48 height 16
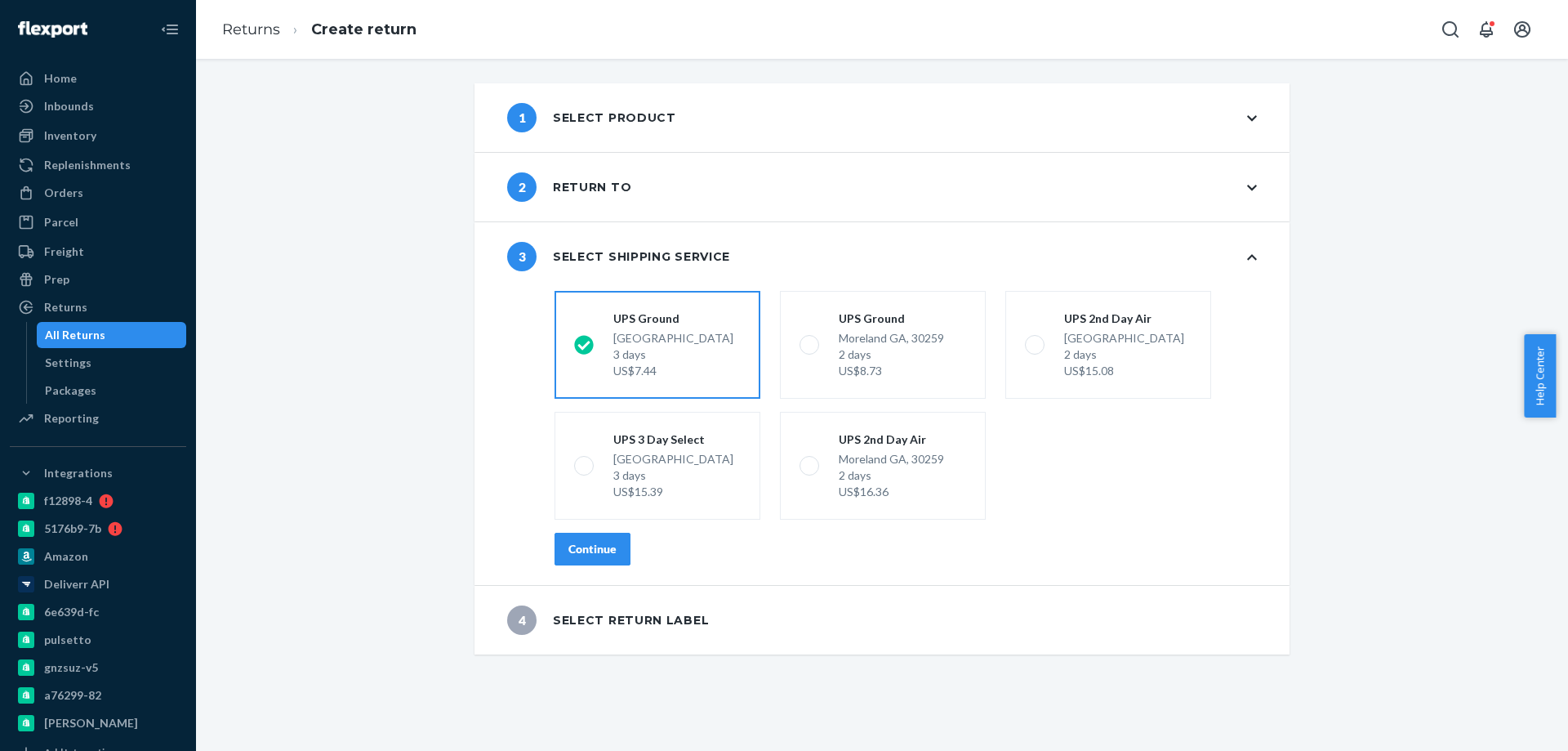
click at [593, 545] on div "Continue" at bounding box center [592, 549] width 48 height 16
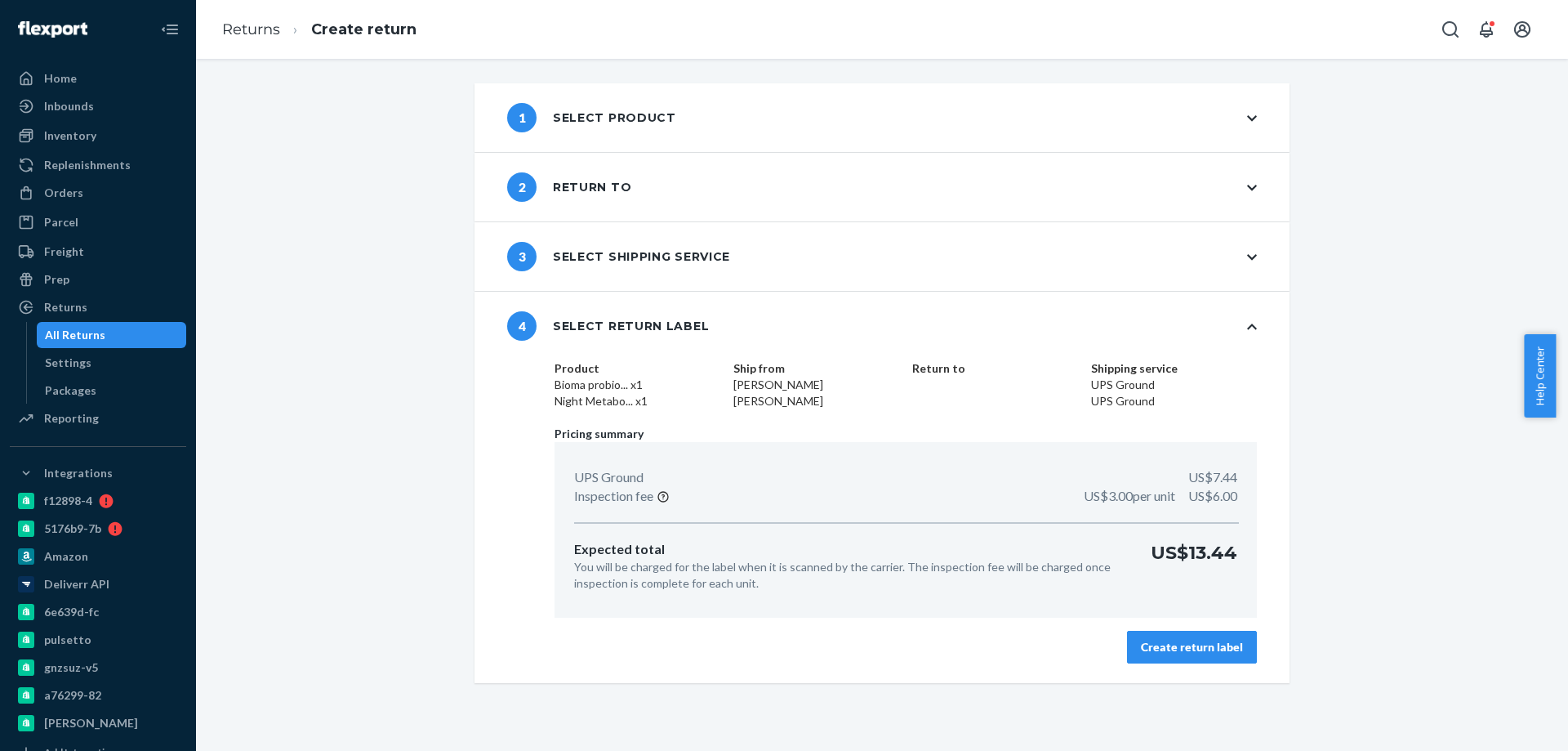
click at [1187, 637] on button "Create return label" at bounding box center [1192, 646] width 130 height 33
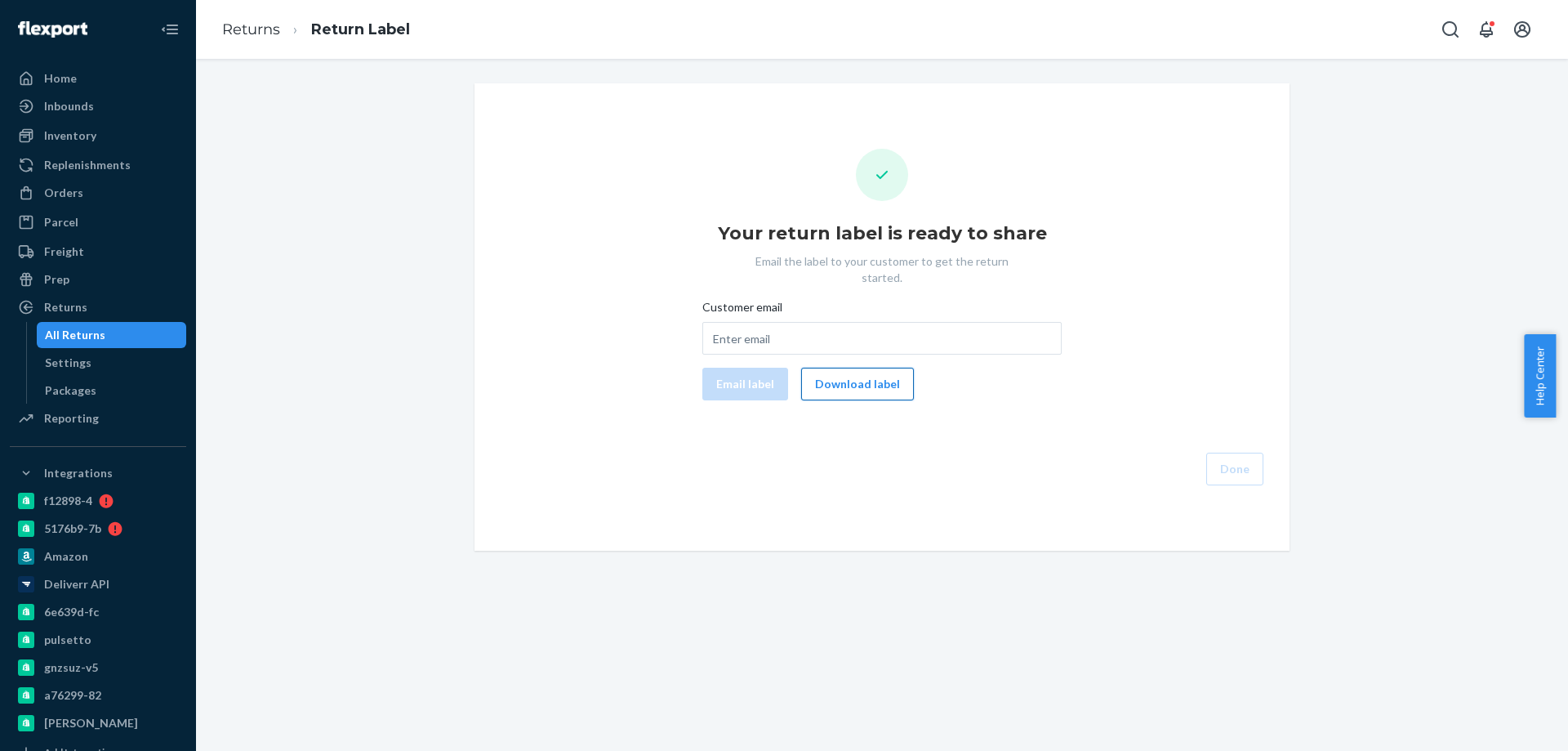
click at [837, 370] on button "Download label" at bounding box center [858, 384] width 113 height 33
click at [56, 193] on div "Orders" at bounding box center [63, 192] width 40 height 16
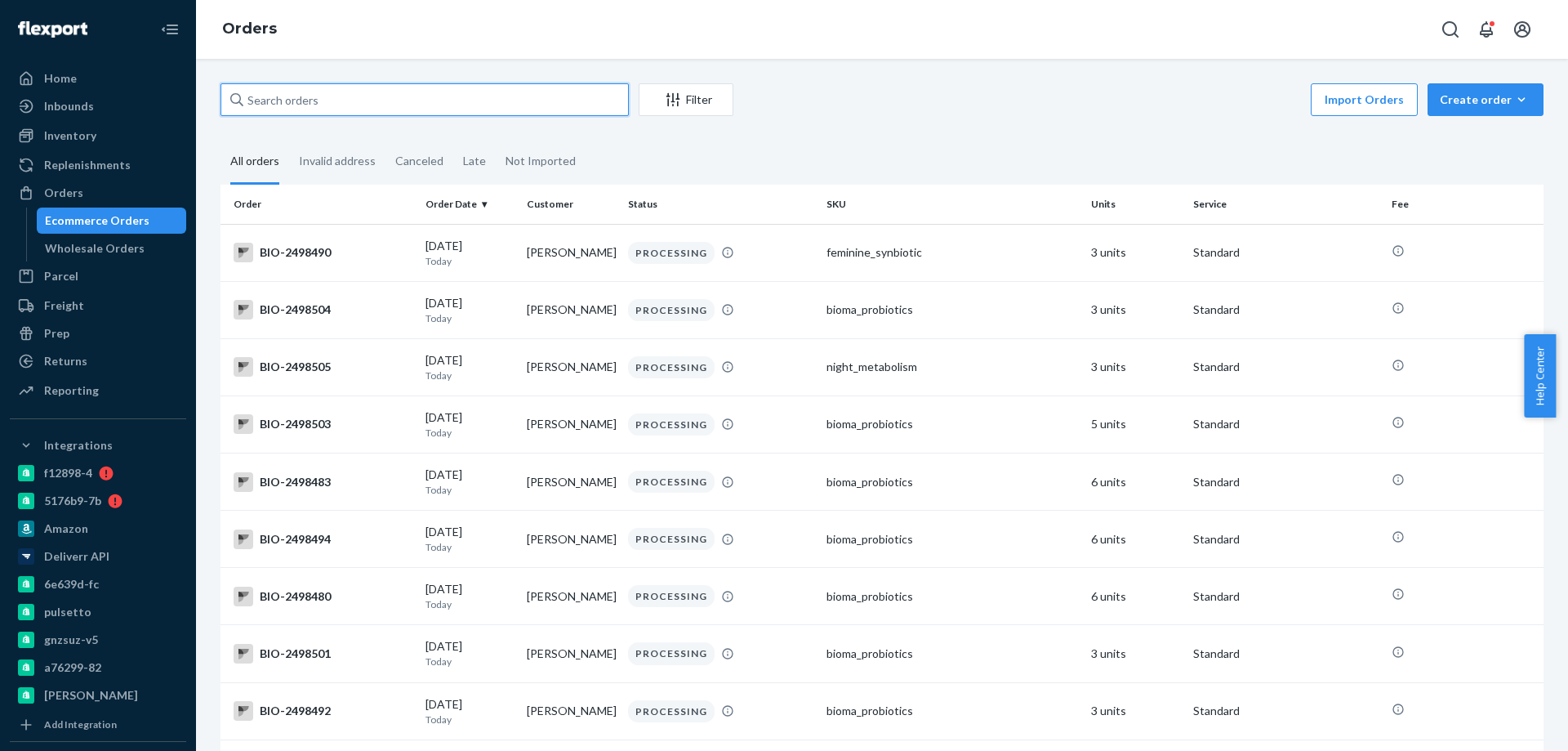
click at [299, 99] on input "text" at bounding box center [425, 99] width 409 height 33
paste input "2474359"
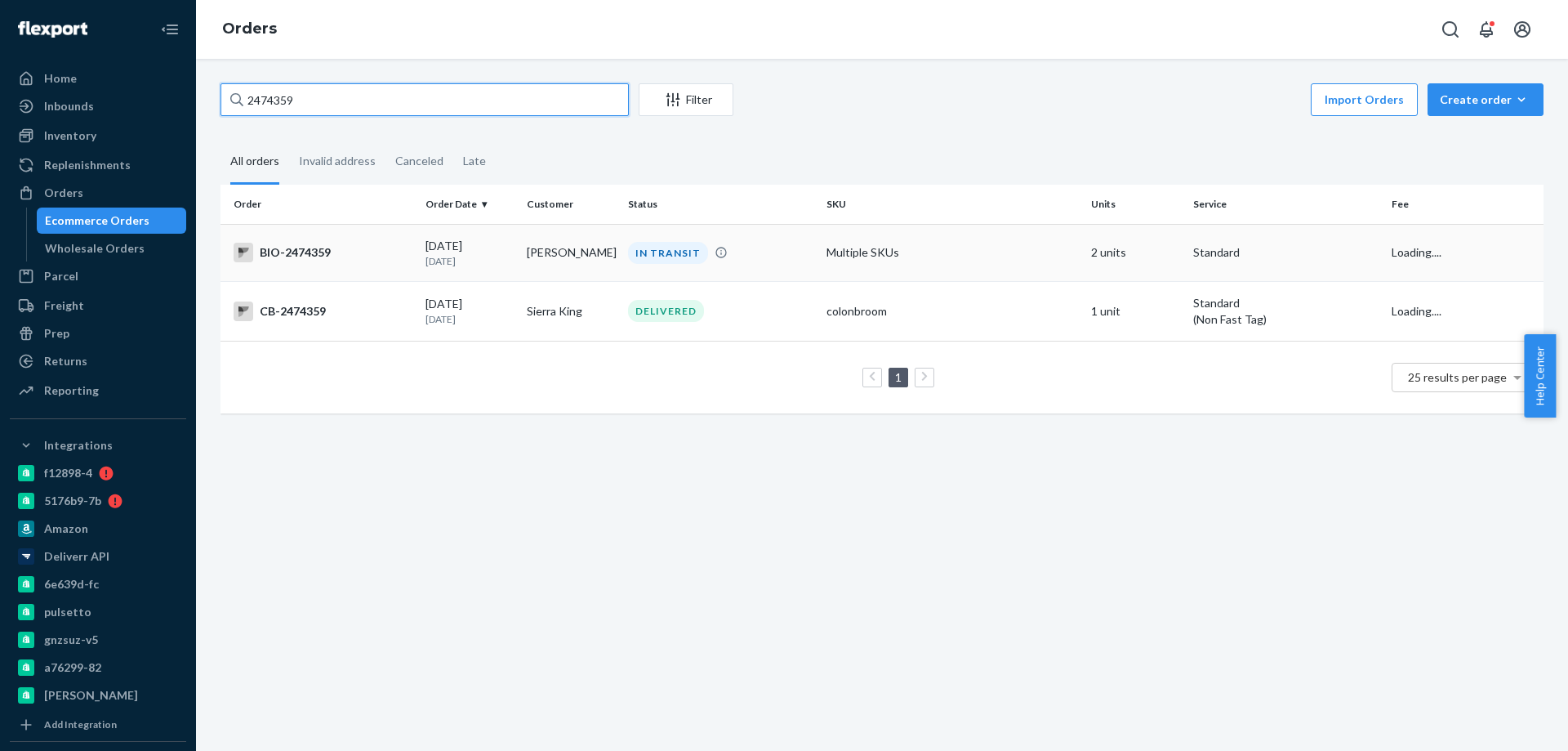
type input "2474359"
click at [372, 266] on td "BIO-2474359" at bounding box center [320, 253] width 199 height 57
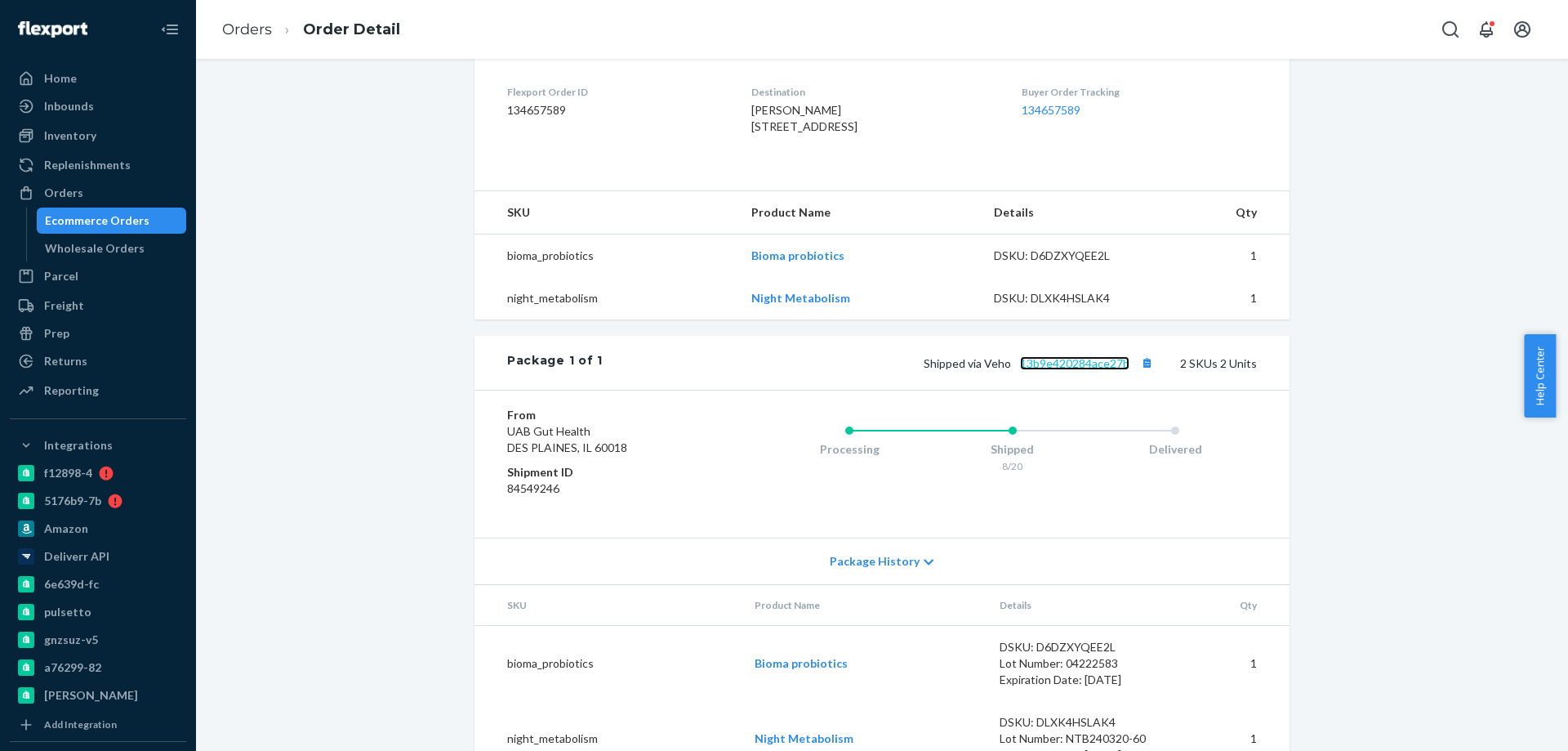
scroll to position [483, 0]
